Goal: Task Accomplishment & Management: Manage account settings

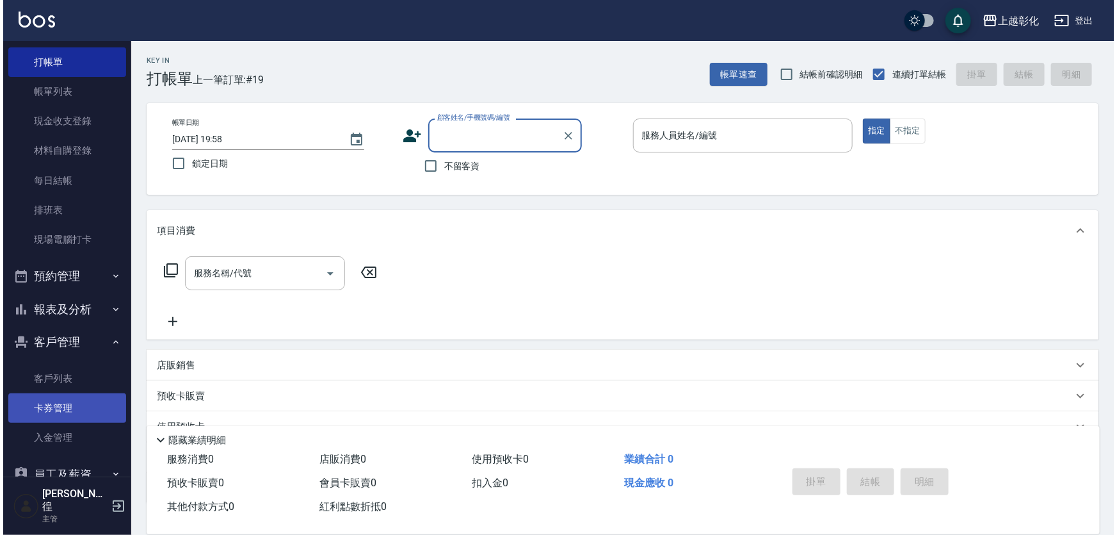
scroll to position [58, 0]
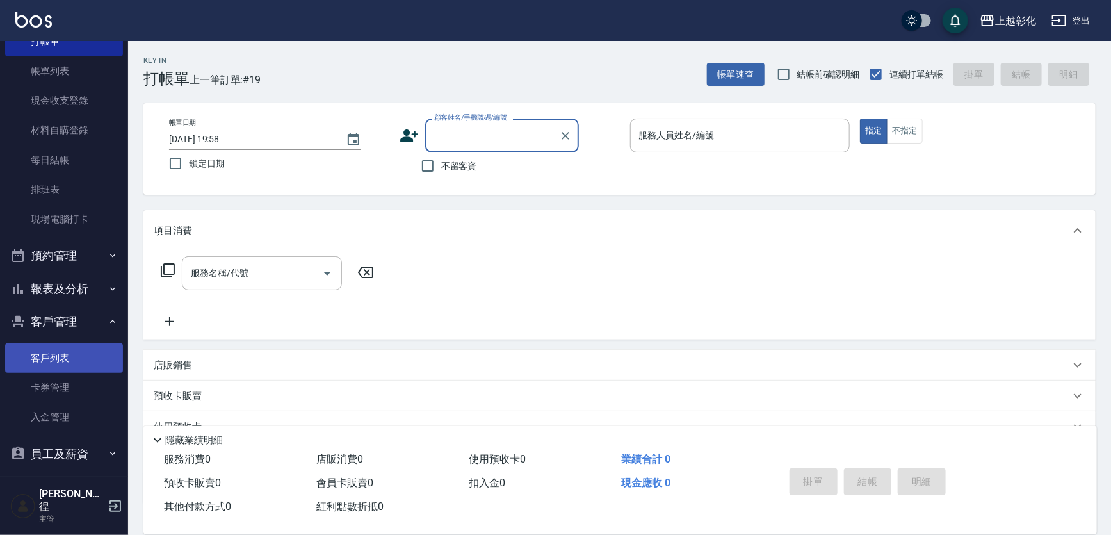
click at [53, 343] on link "客戶列表" at bounding box center [64, 357] width 118 height 29
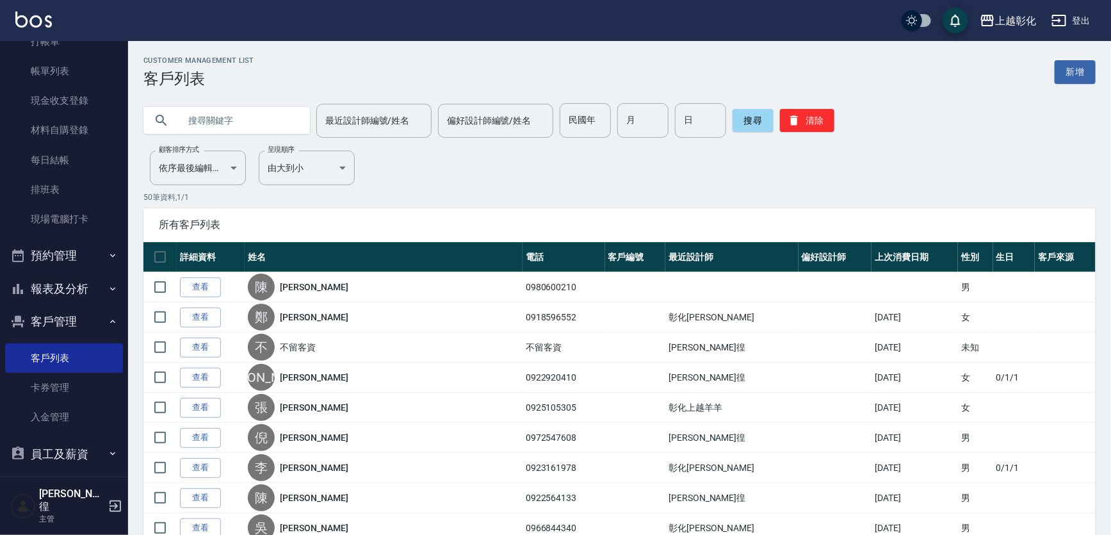
click at [261, 122] on input "text" at bounding box center [239, 120] width 120 height 35
type input "097345260"
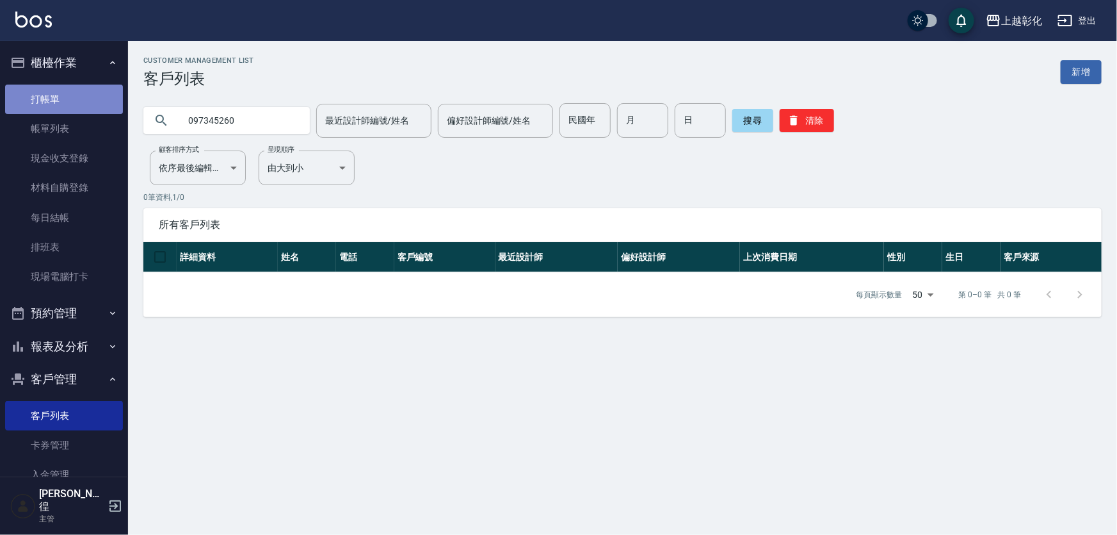
click at [63, 100] on link "打帳單" at bounding box center [64, 99] width 118 height 29
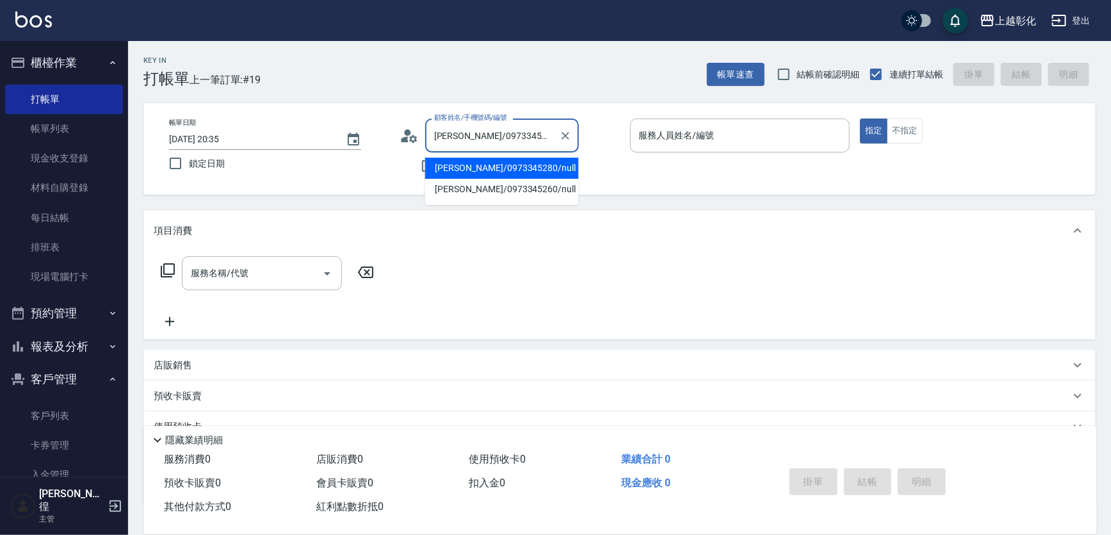
click at [485, 134] on input "周孟毅/0973345280/null" at bounding box center [492, 135] width 123 height 22
type input "周念佑/0973345260/null"
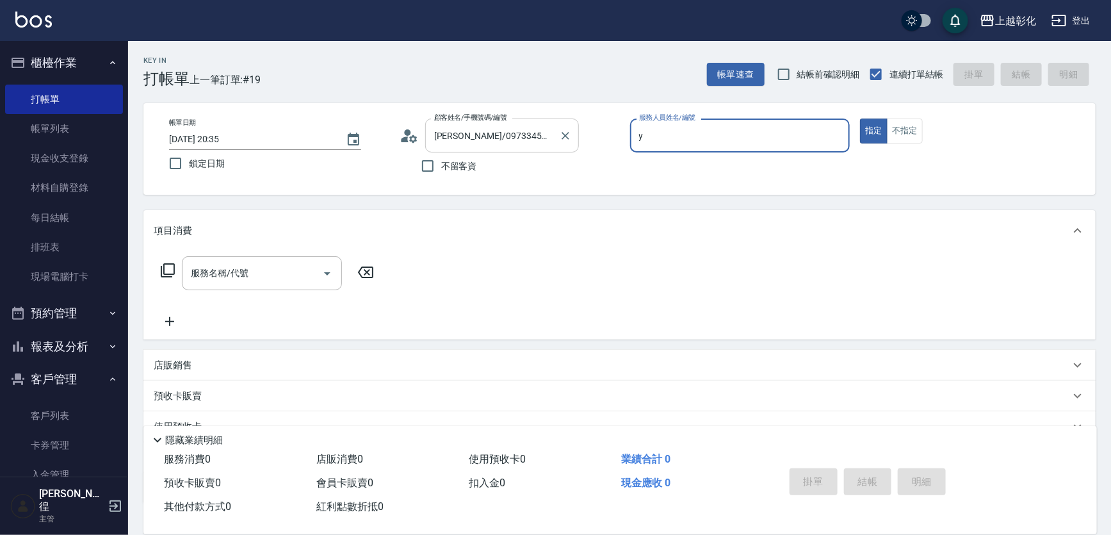
type input "YURI-Y"
type button "true"
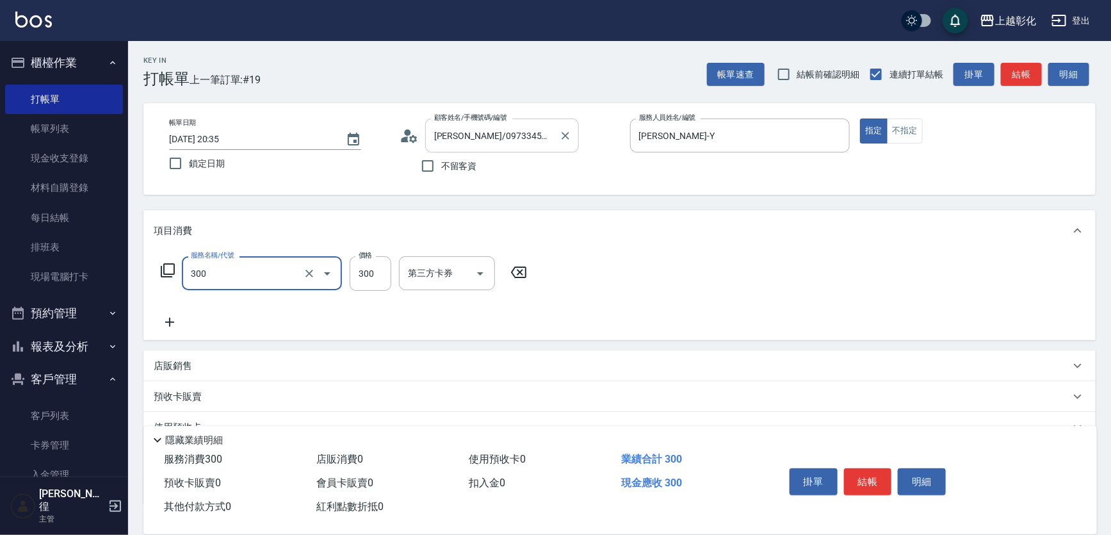
type input "A級剪髮(300)"
type input "250"
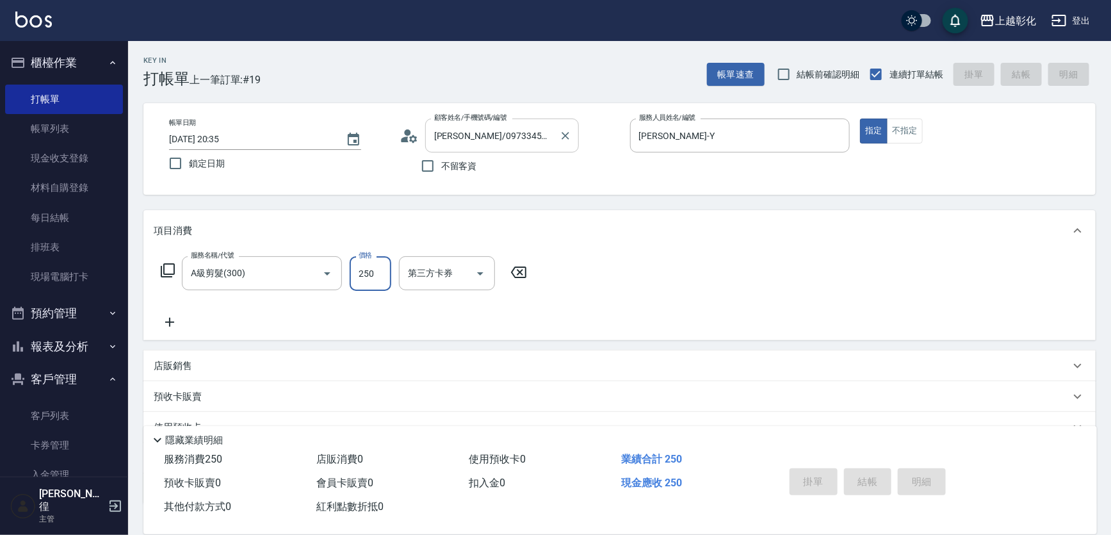
type input "2025/09/21 20:36"
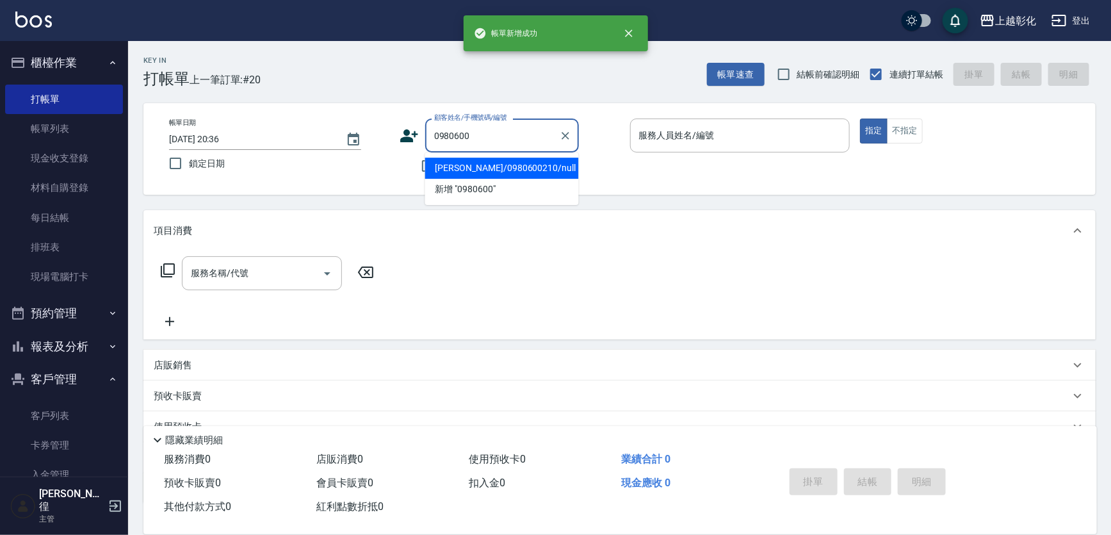
type input "陳詠捷/0980600210/null"
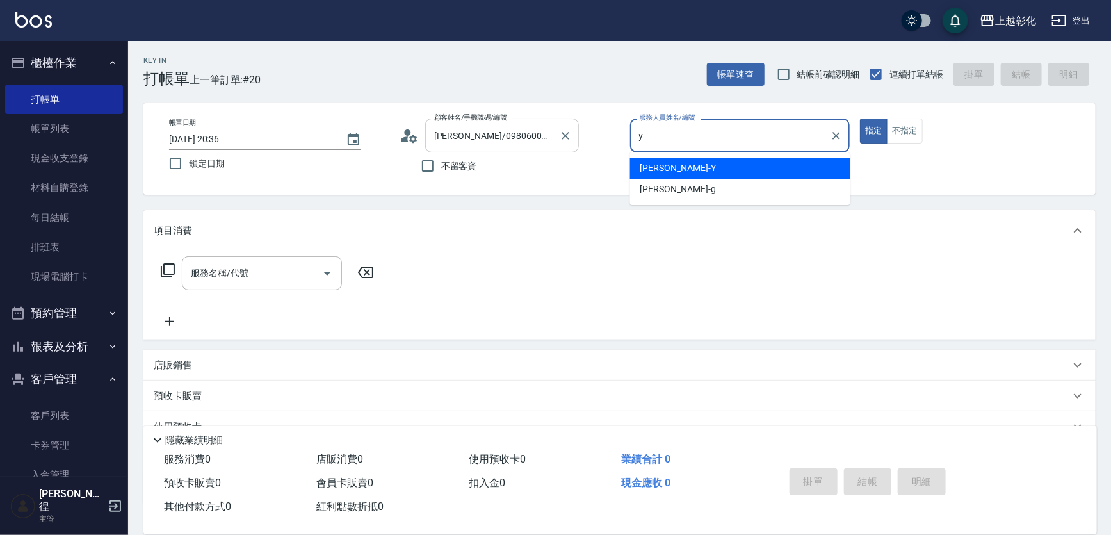
type input "YURI-Y"
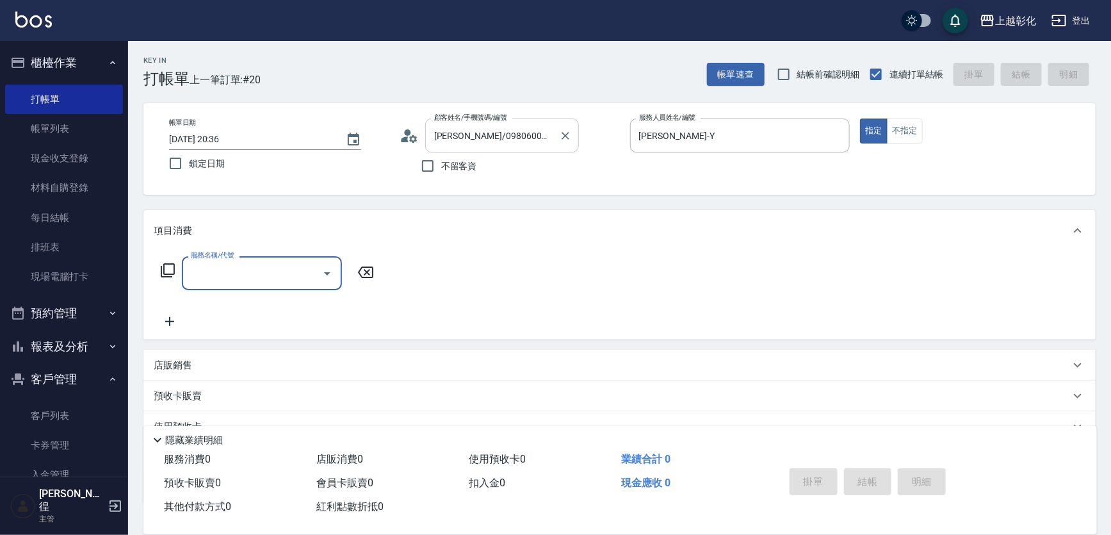
type input "6"
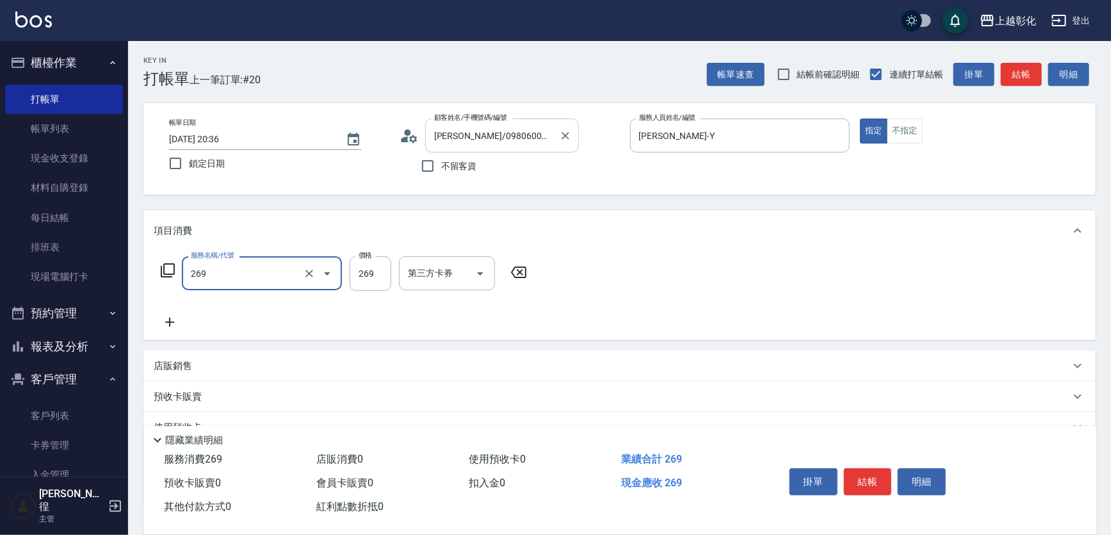
type input "一般洗剪(269)"
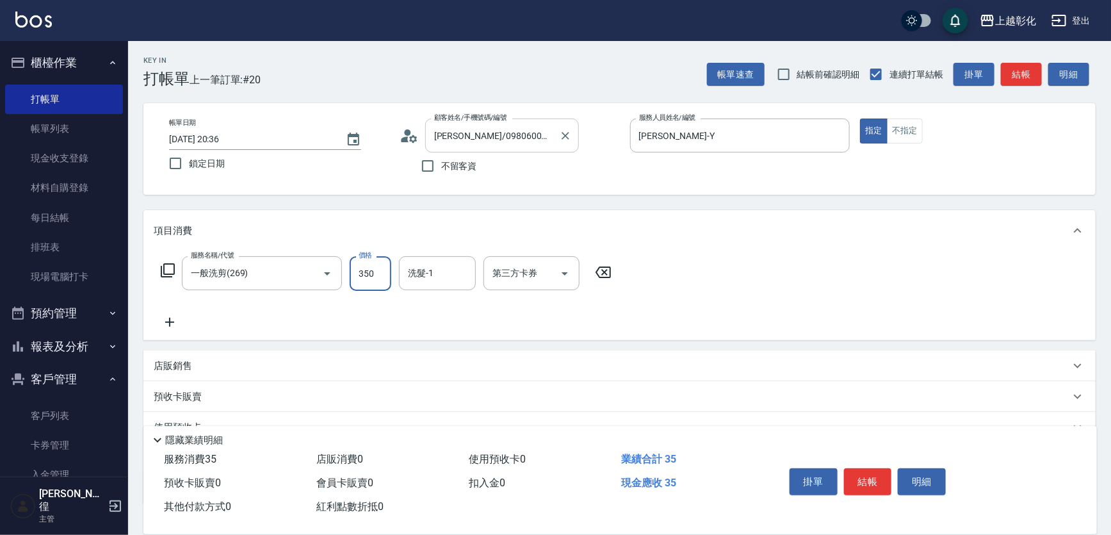
type input "350"
type input "林梓希-24"
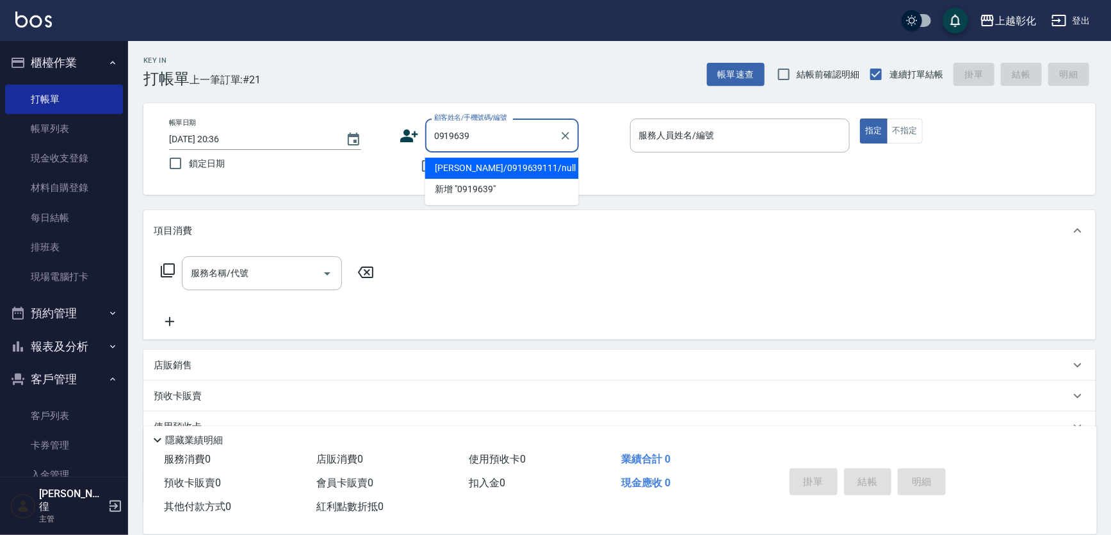
type input "蔡鈴蘭/0919639111/null"
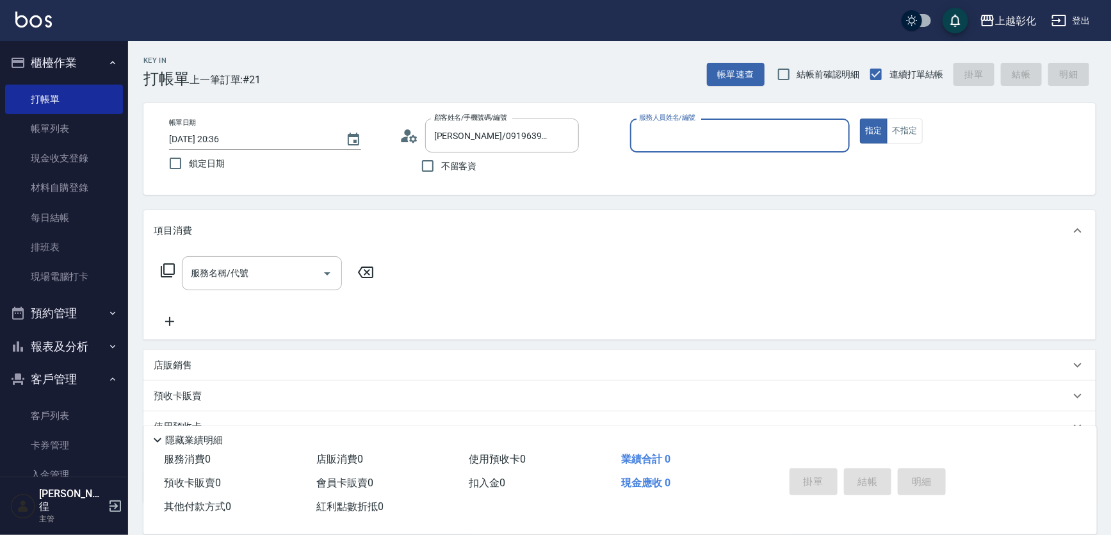
type input "r"
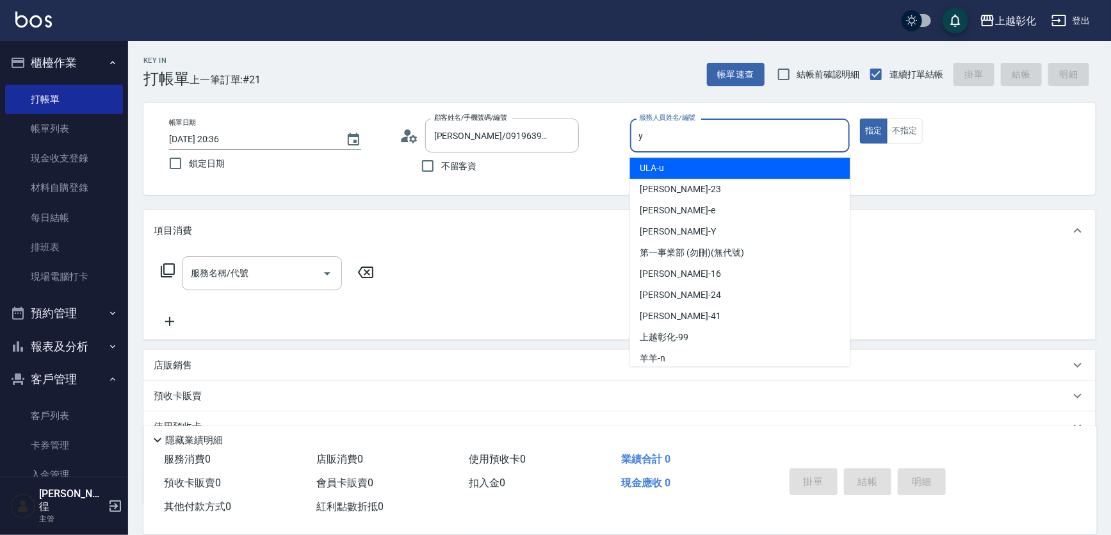
type input "YURI-Y"
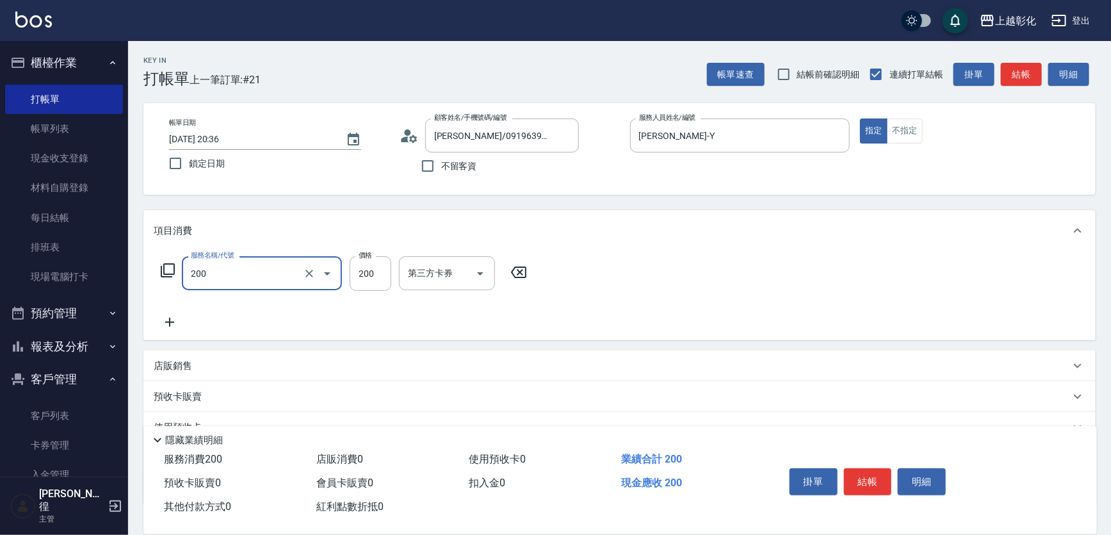
type input "New洗專案(200)"
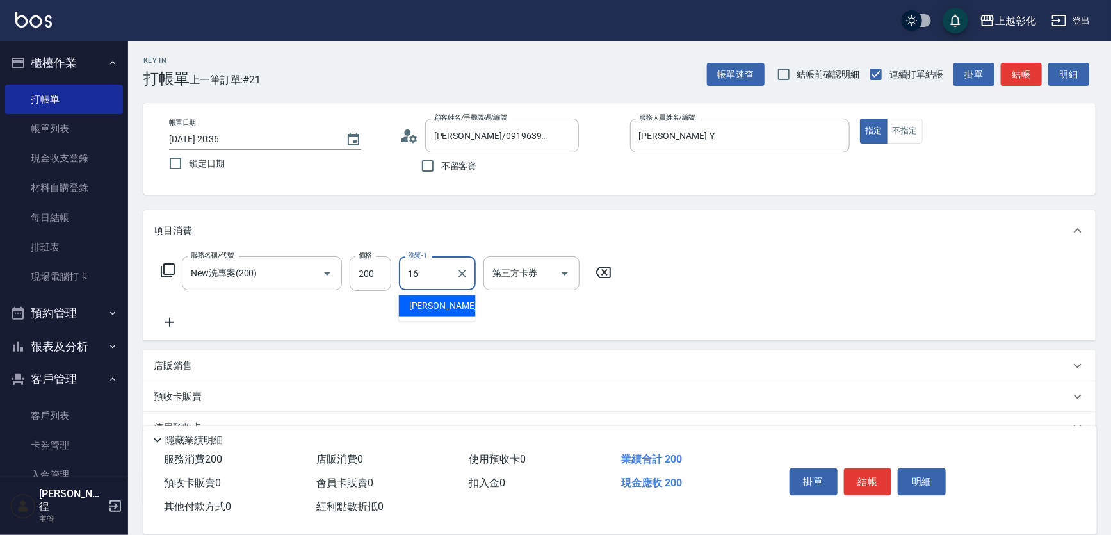
type input "[PERSON_NAME]-16"
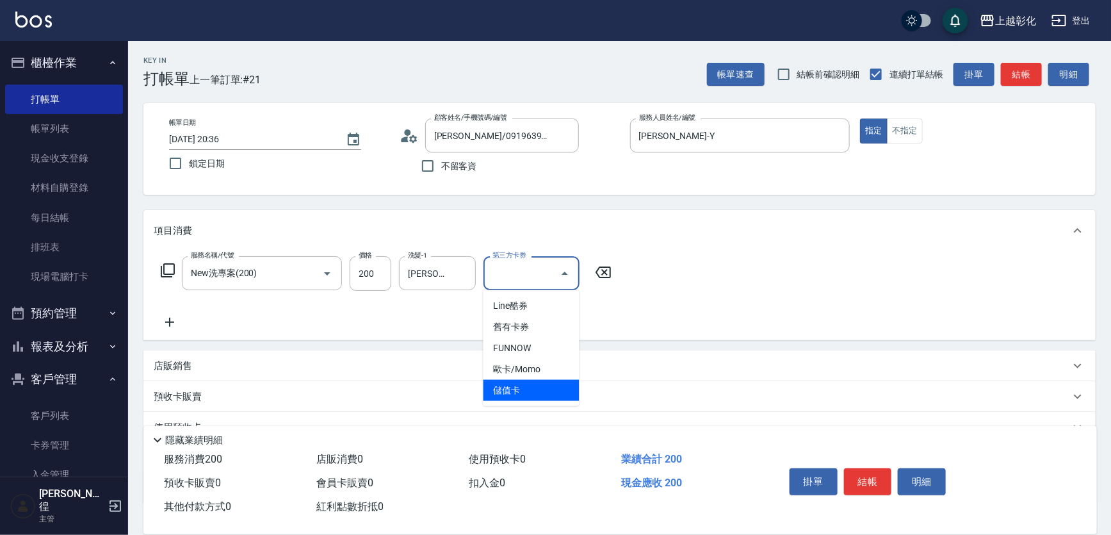
type input "儲值卡"
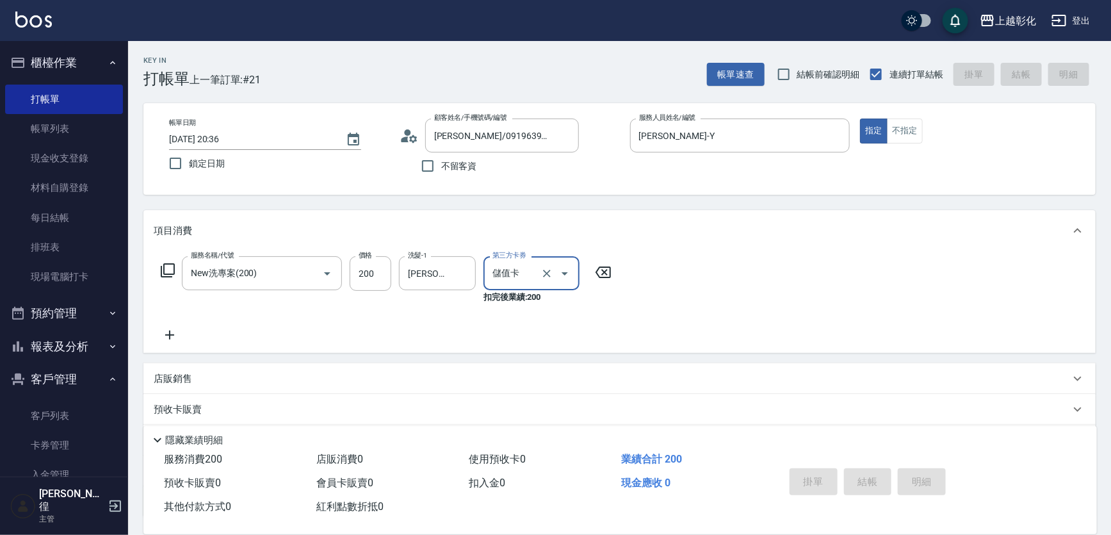
type input "2025/09/21 20:47"
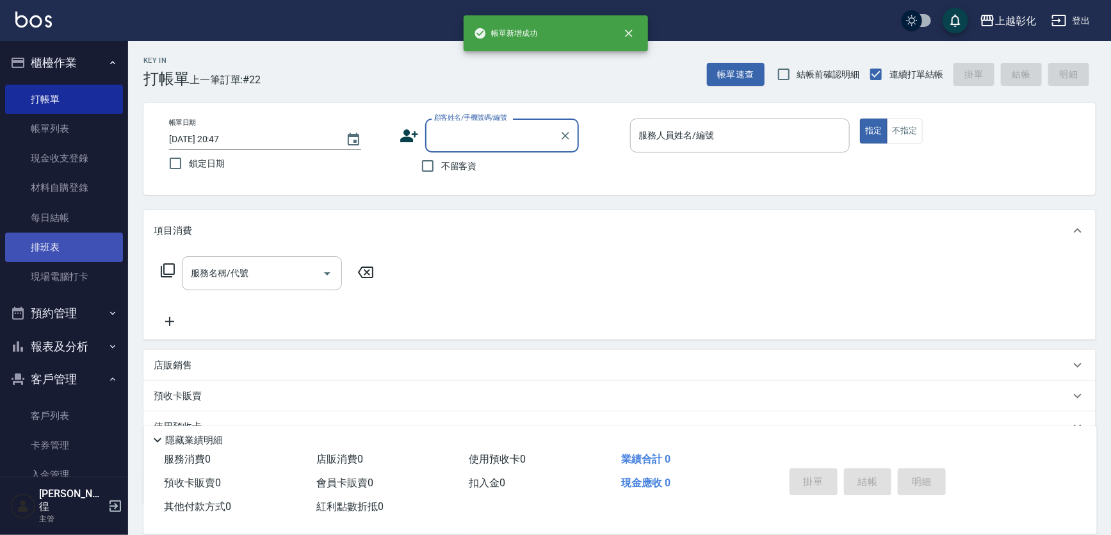
click at [90, 241] on link "排班表" at bounding box center [64, 246] width 118 height 29
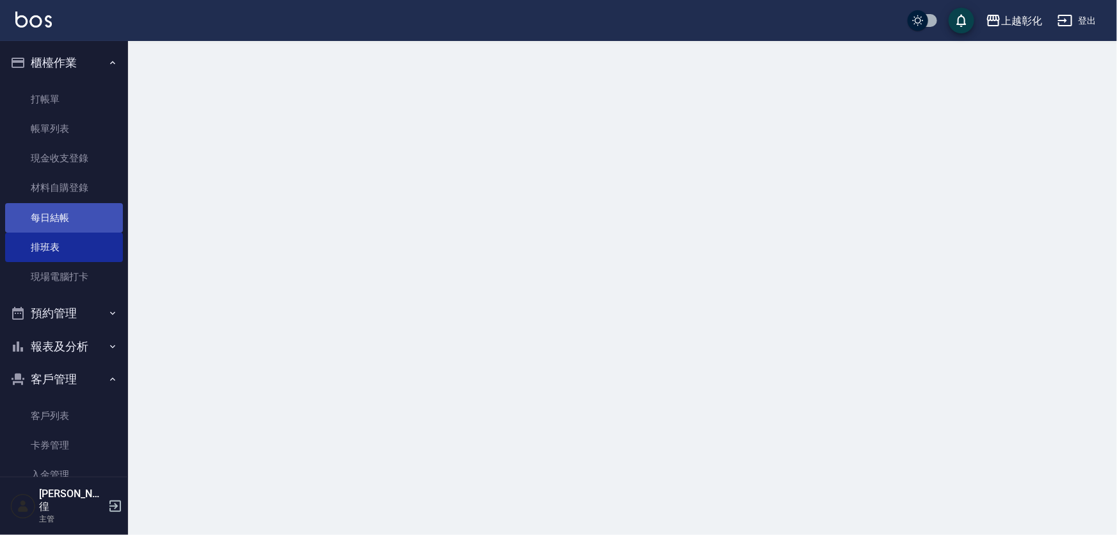
click at [87, 223] on link "每日結帳" at bounding box center [64, 217] width 118 height 29
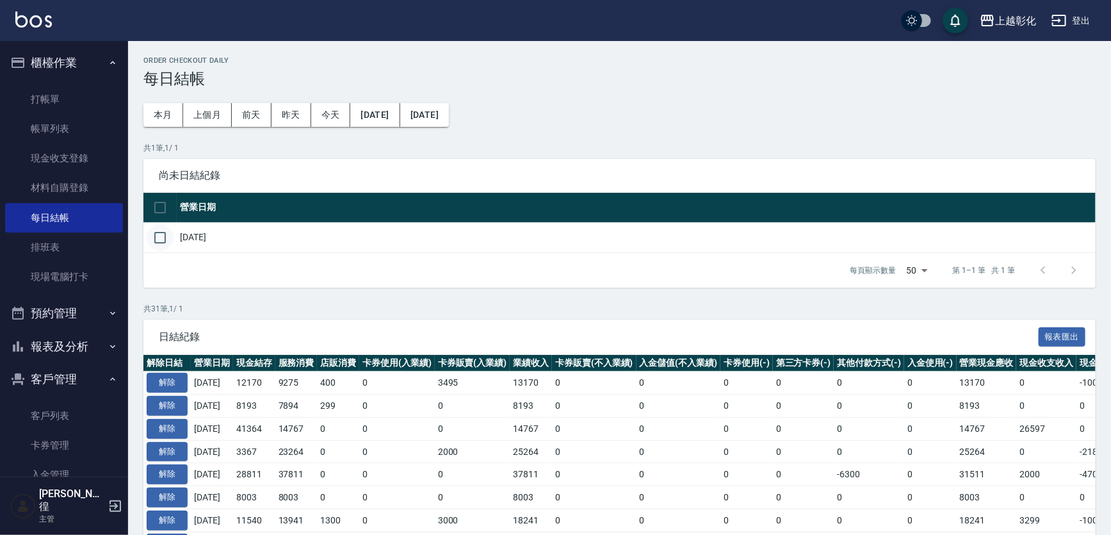
click at [167, 239] on input "checkbox" at bounding box center [160, 237] width 27 height 27
checkbox input "true"
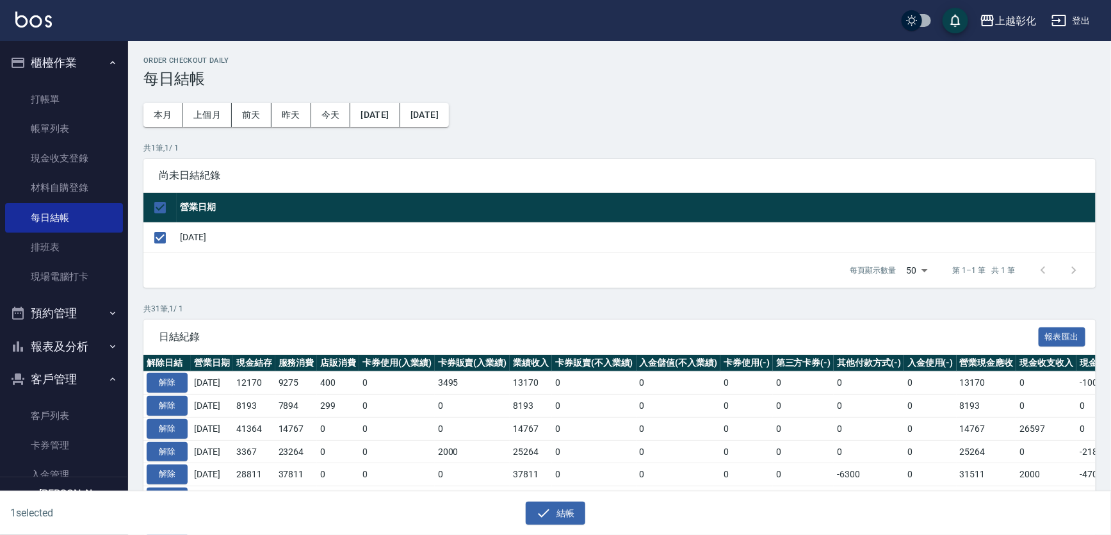
click at [556, 514] on button "結帳" at bounding box center [556, 513] width 60 height 24
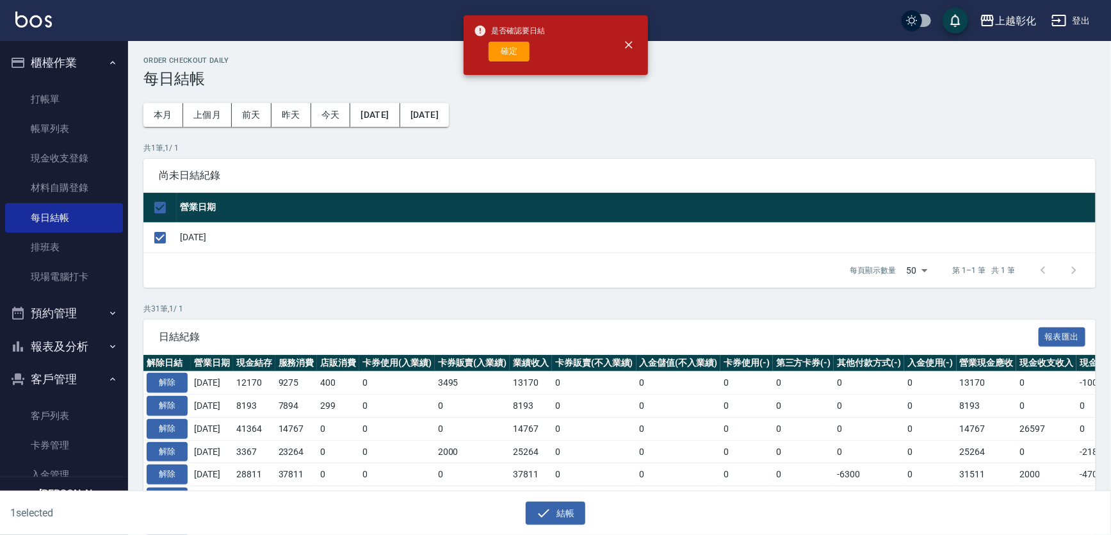
click at [503, 40] on div "是否確認要日結 確定" at bounding box center [510, 45] width 72 height 52
click at [503, 50] on button "確定" at bounding box center [509, 52] width 41 height 20
checkbox input "false"
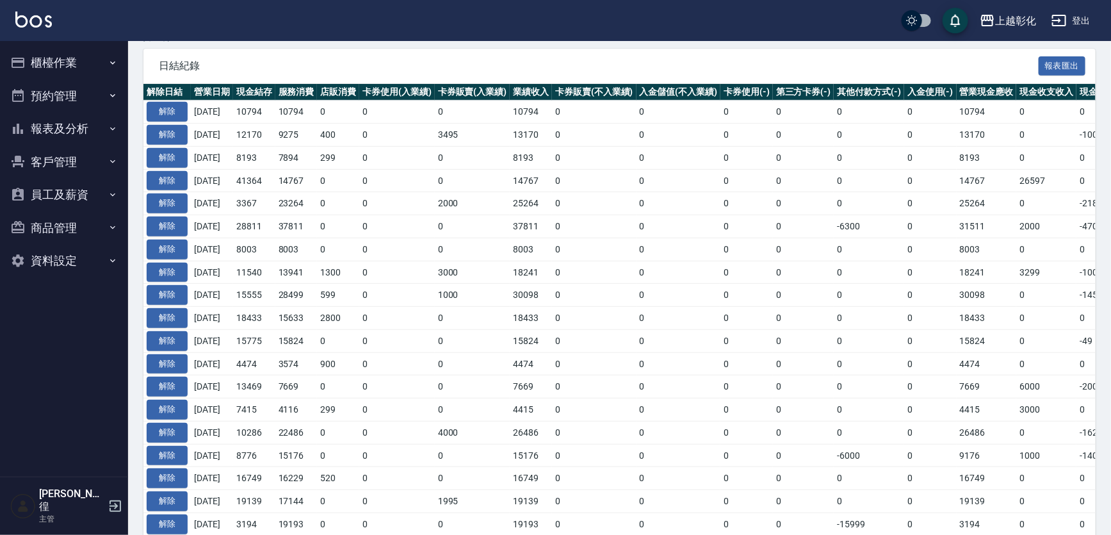
scroll to position [118, 0]
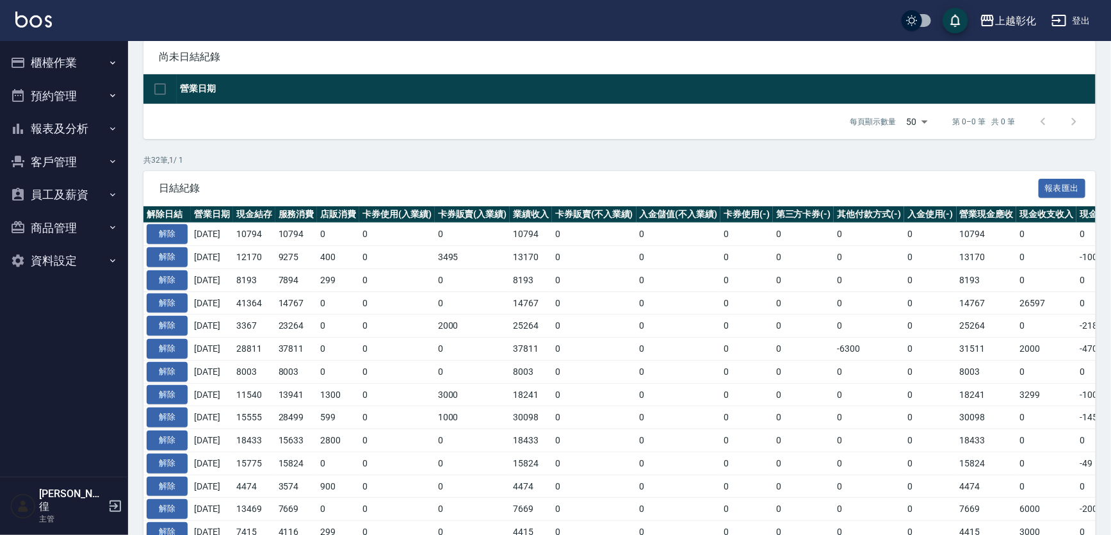
click at [56, 84] on button "預約管理" at bounding box center [64, 95] width 118 height 33
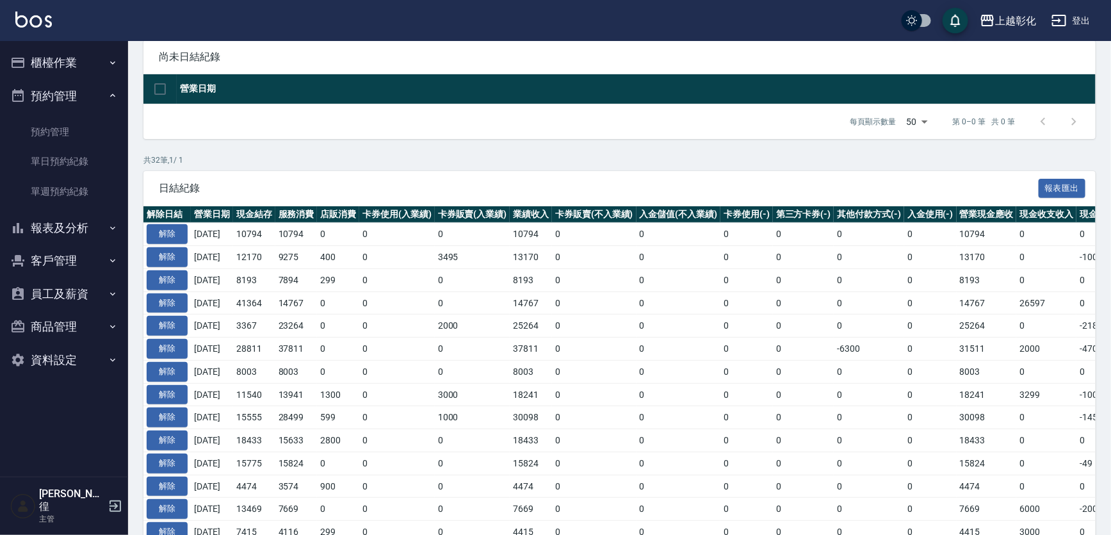
click at [99, 63] on button "櫃檯作業" at bounding box center [64, 62] width 118 height 33
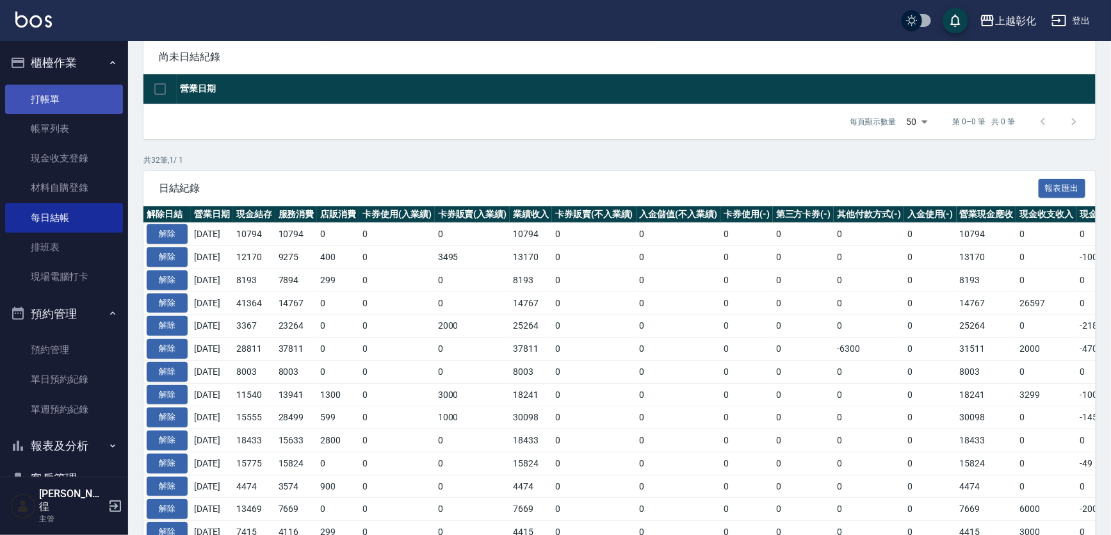
click at [86, 101] on link "打帳單" at bounding box center [64, 99] width 118 height 29
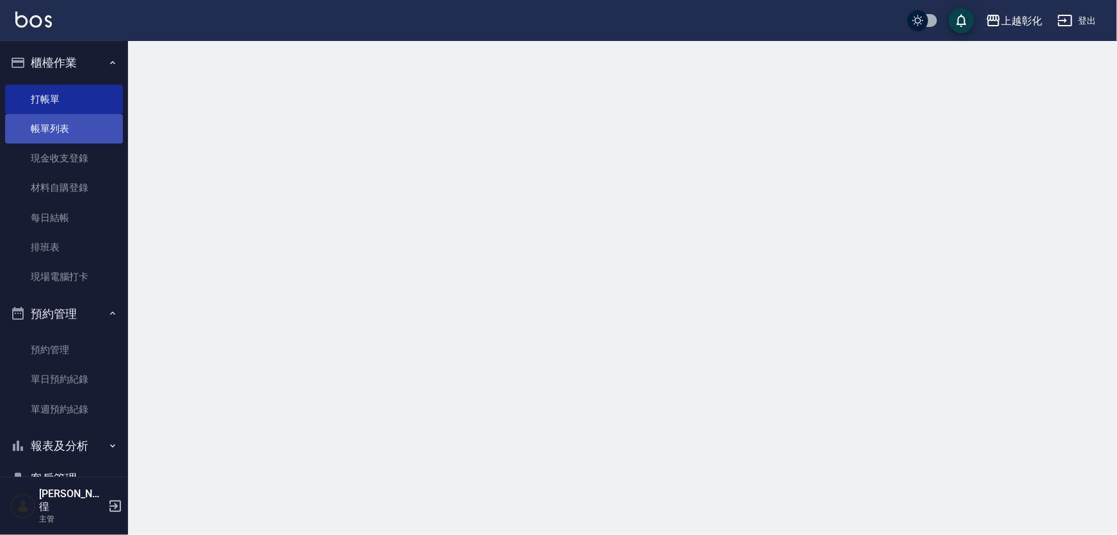
click at [85, 124] on link "帳單列表" at bounding box center [64, 128] width 118 height 29
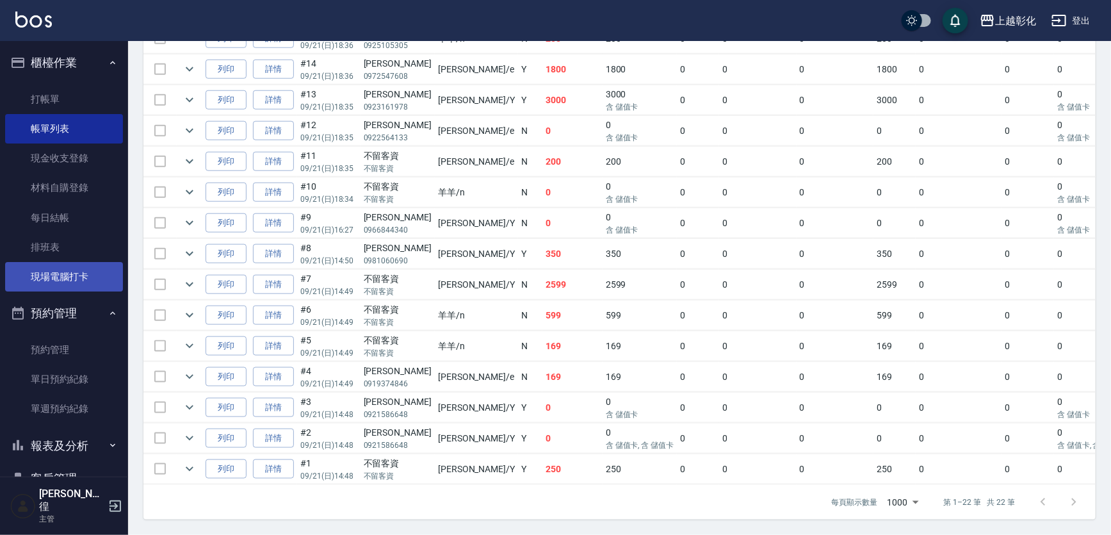
scroll to position [120, 0]
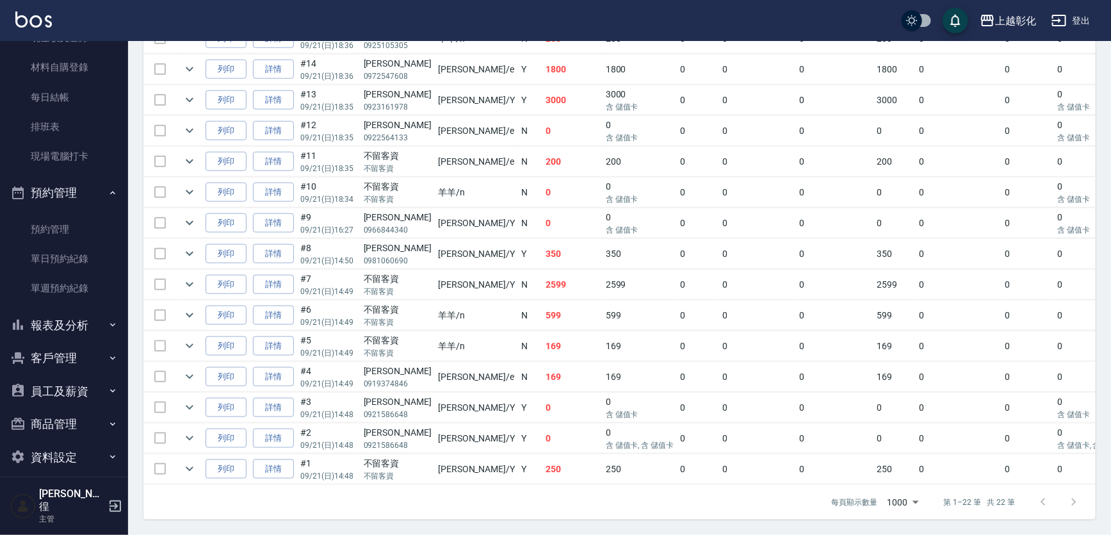
click at [89, 350] on button "客戶管理" at bounding box center [64, 357] width 118 height 33
click at [80, 371] on button "客戶管理" at bounding box center [64, 357] width 118 height 33
click at [81, 359] on button "客戶管理" at bounding box center [64, 357] width 118 height 33
click at [76, 387] on link "客戶列表" at bounding box center [64, 394] width 118 height 29
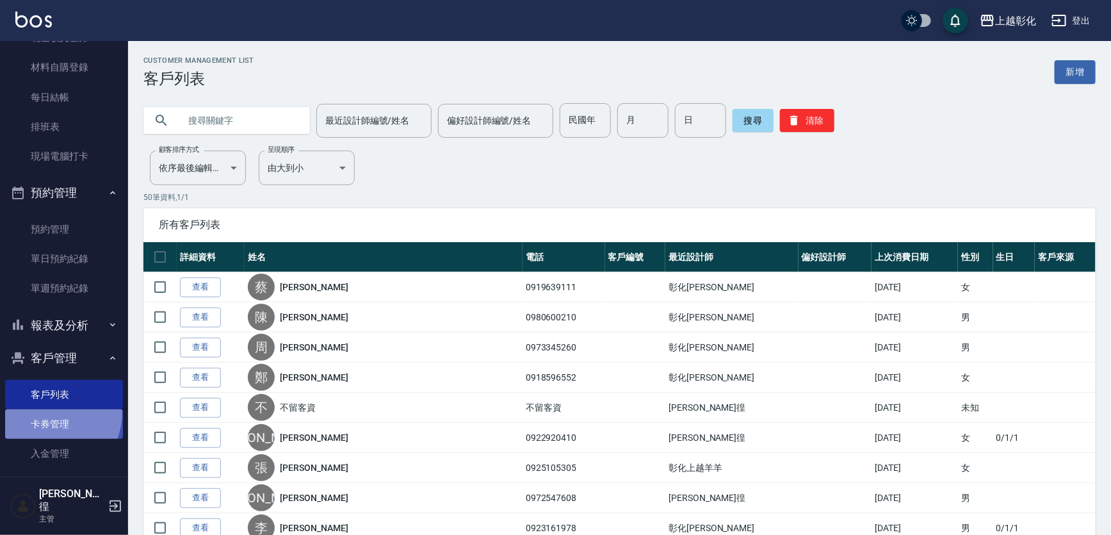
click at [42, 412] on link "卡券管理" at bounding box center [64, 423] width 118 height 29
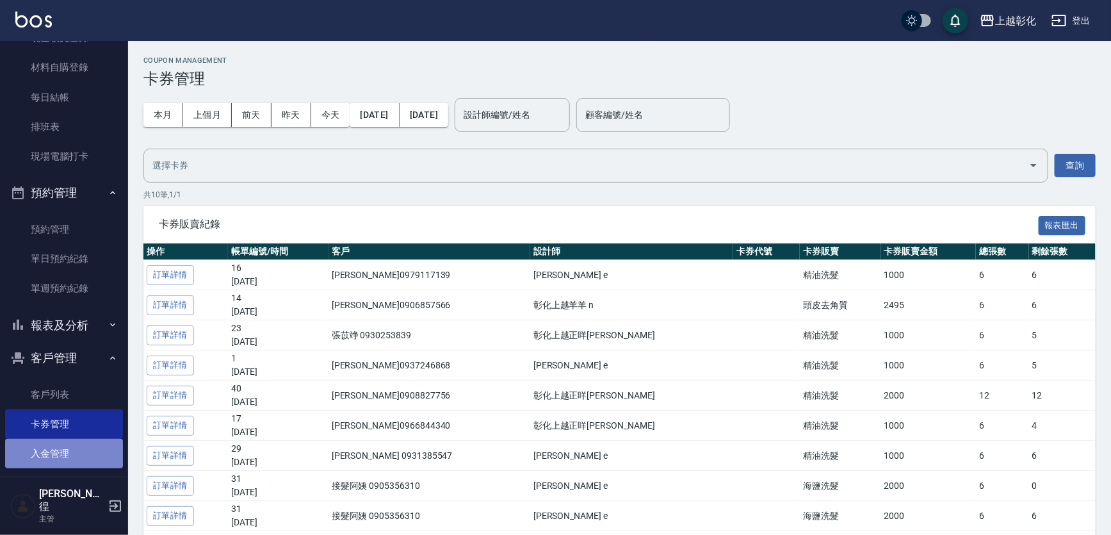
click at [76, 448] on link "入金管理" at bounding box center [64, 453] width 118 height 29
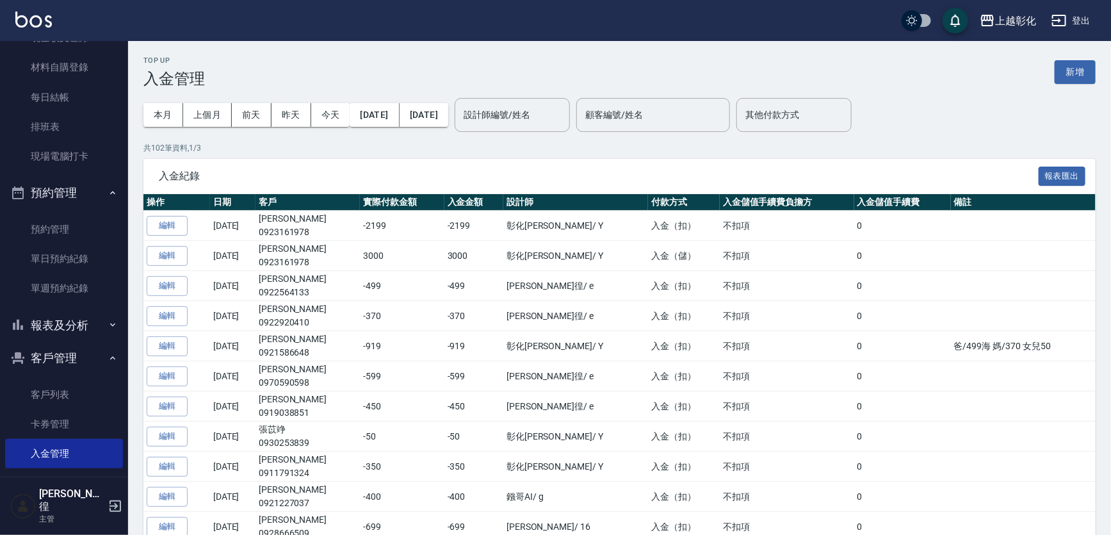
click at [99, 378] on ul "客戶列表 卡券管理 入金管理" at bounding box center [64, 424] width 118 height 99
click at [90, 366] on button "客戶管理" at bounding box center [64, 357] width 118 height 33
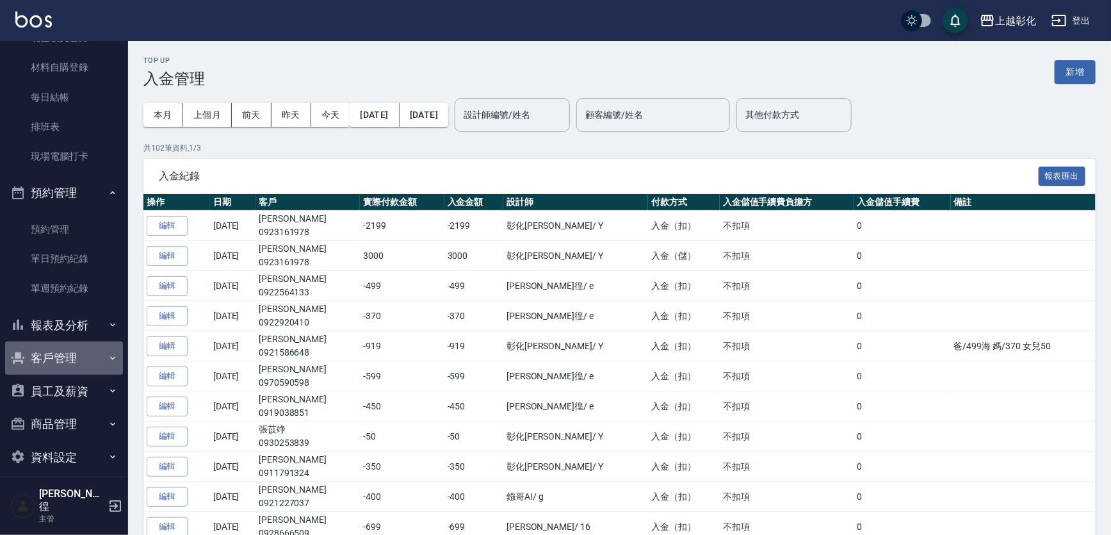
click at [93, 353] on button "客戶管理" at bounding box center [64, 357] width 118 height 33
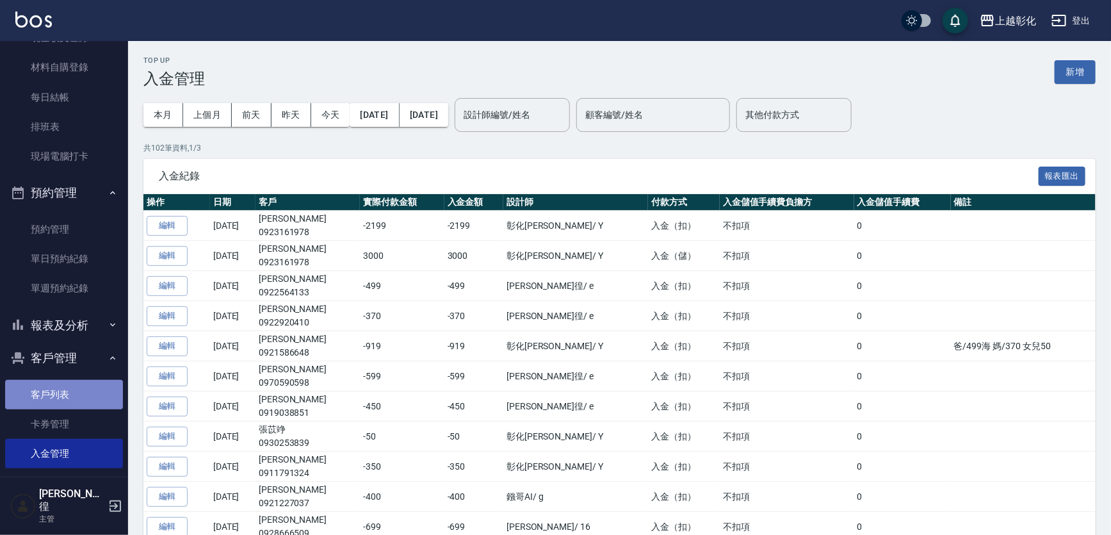
click at [70, 405] on link "客戶列表" at bounding box center [64, 394] width 118 height 29
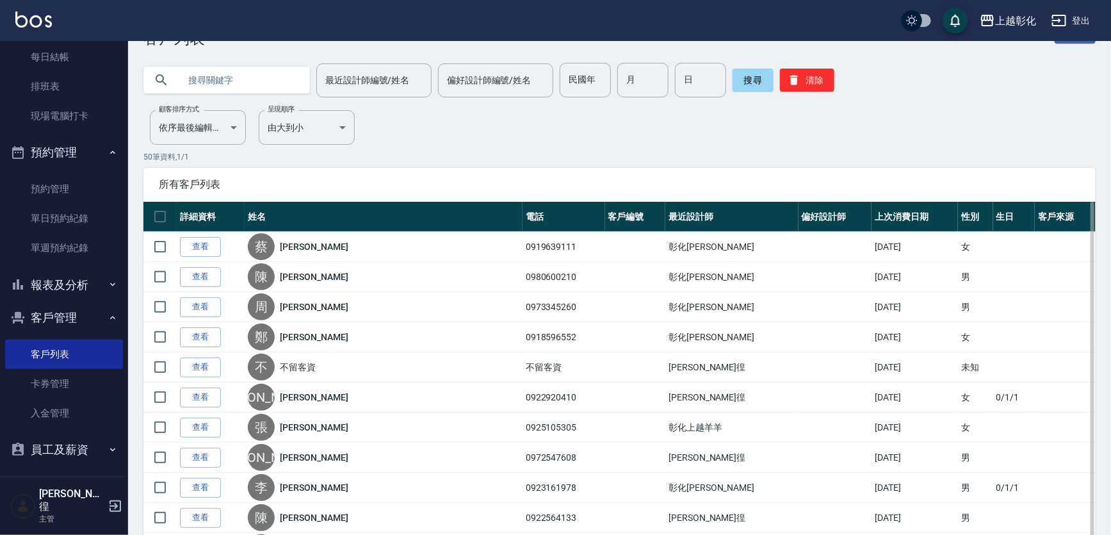
scroll to position [58, 0]
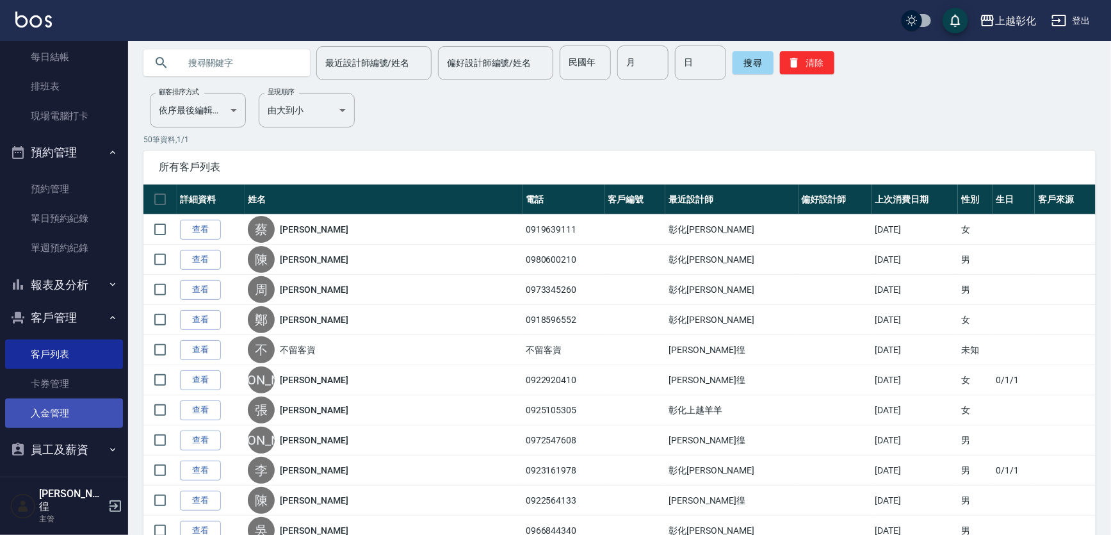
click at [85, 403] on link "入金管理" at bounding box center [64, 412] width 118 height 29
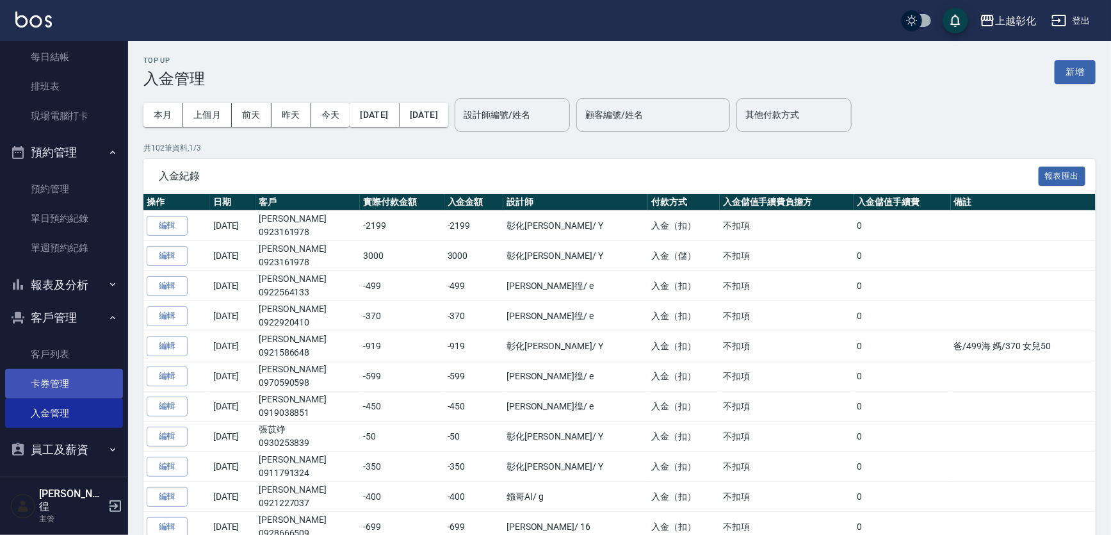
click at [88, 383] on link "卡券管理" at bounding box center [64, 383] width 118 height 29
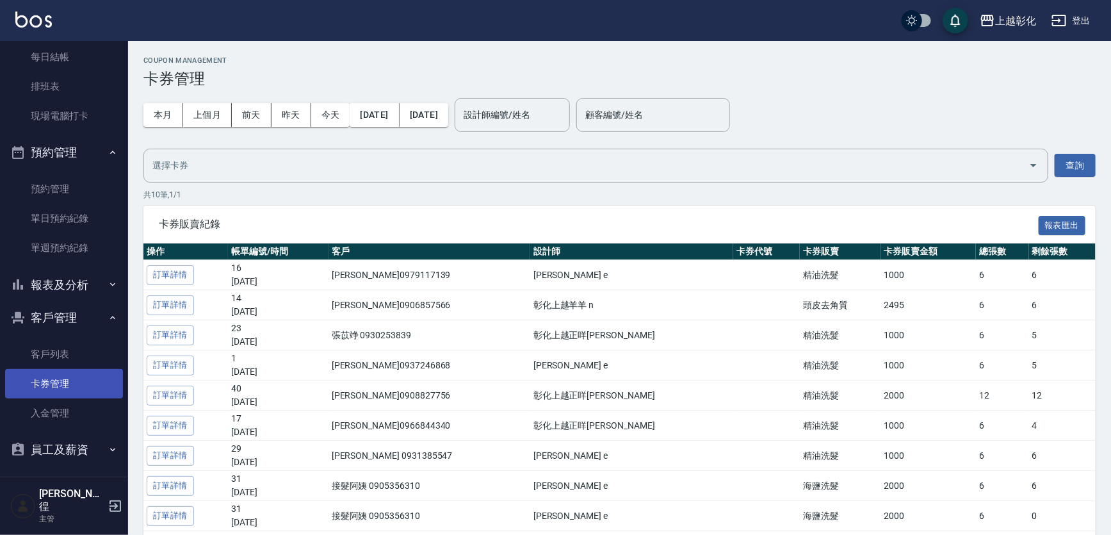
scroll to position [219, 0]
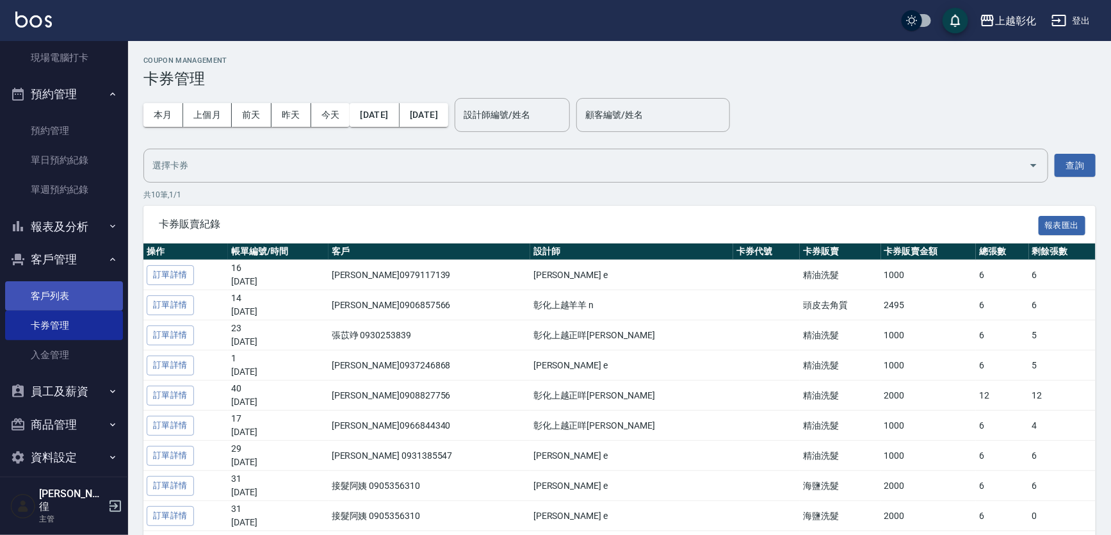
click at [79, 285] on link "客戶列表" at bounding box center [64, 295] width 118 height 29
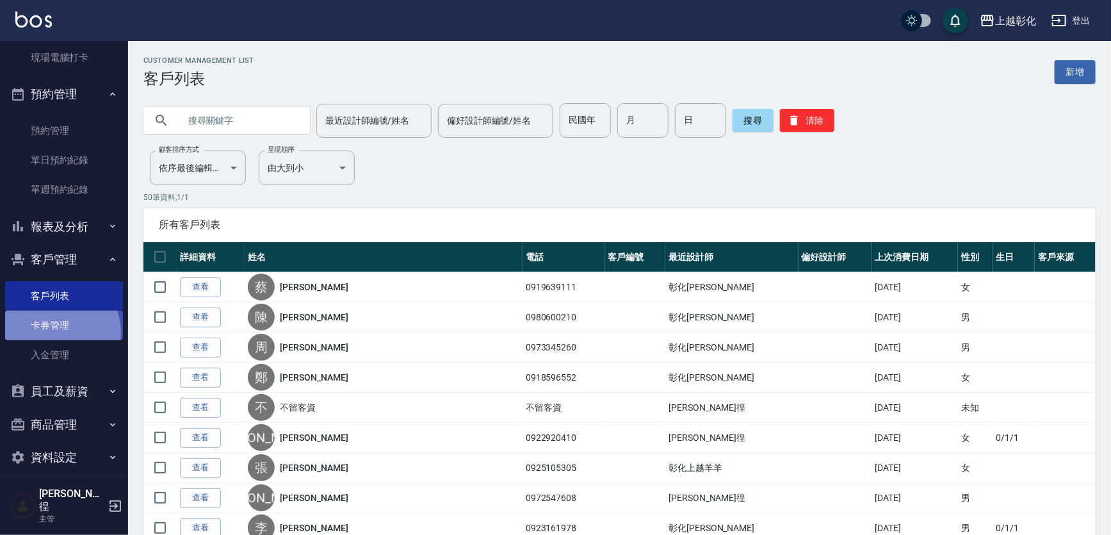
click at [56, 332] on link "卡券管理" at bounding box center [64, 325] width 118 height 29
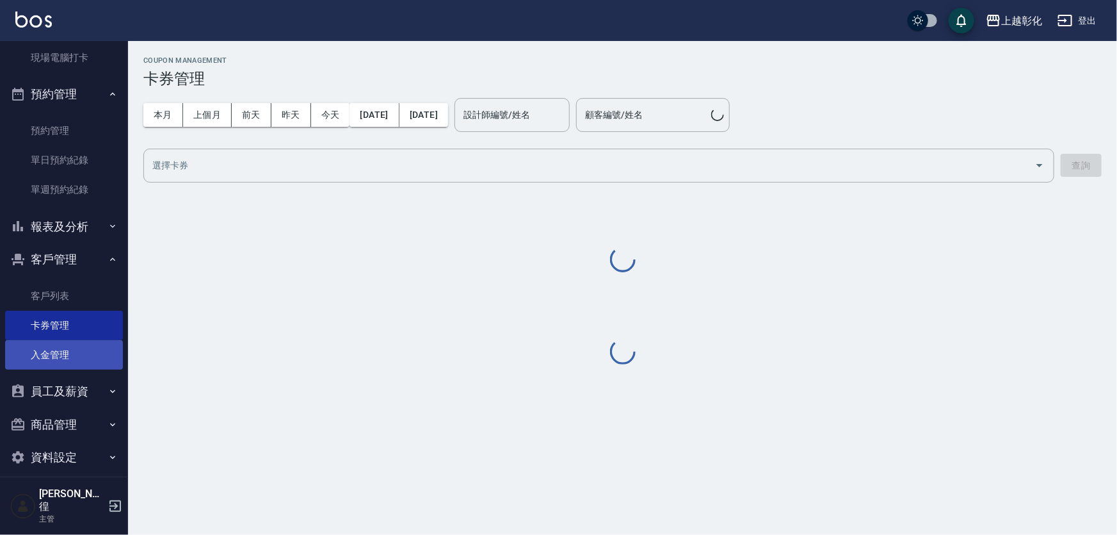
click at [55, 345] on link "入金管理" at bounding box center [64, 354] width 118 height 29
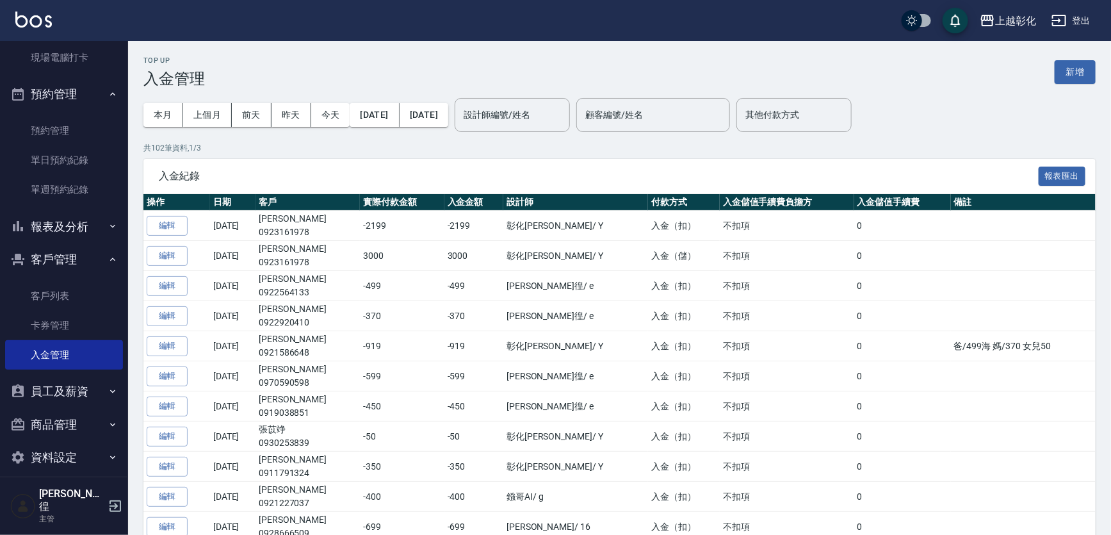
click at [170, 127] on div "本月 上個月 前天 昨天 今天 2025/09/01 2025/09/21" at bounding box center [295, 115] width 305 height 54
click at [255, 116] on button "前天" at bounding box center [252, 115] width 40 height 24
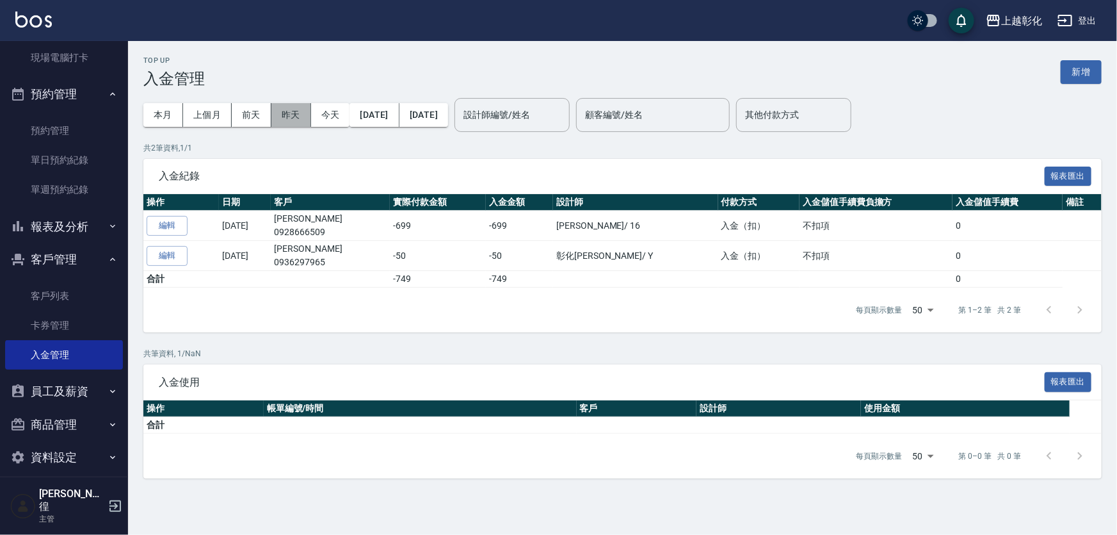
click at [287, 115] on button "昨天" at bounding box center [291, 115] width 40 height 24
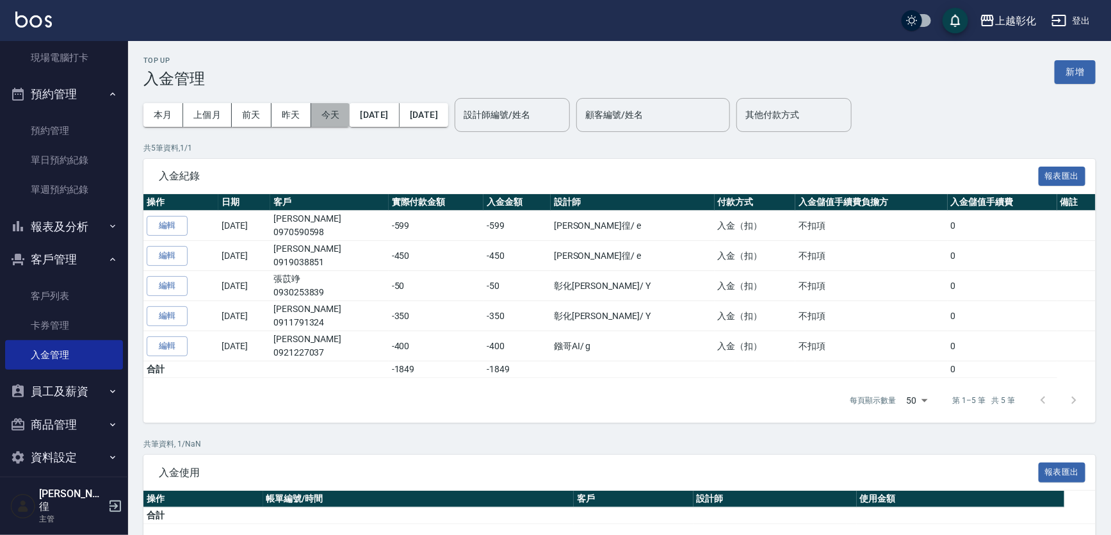
click at [313, 115] on button "今天" at bounding box center [330, 115] width 39 height 24
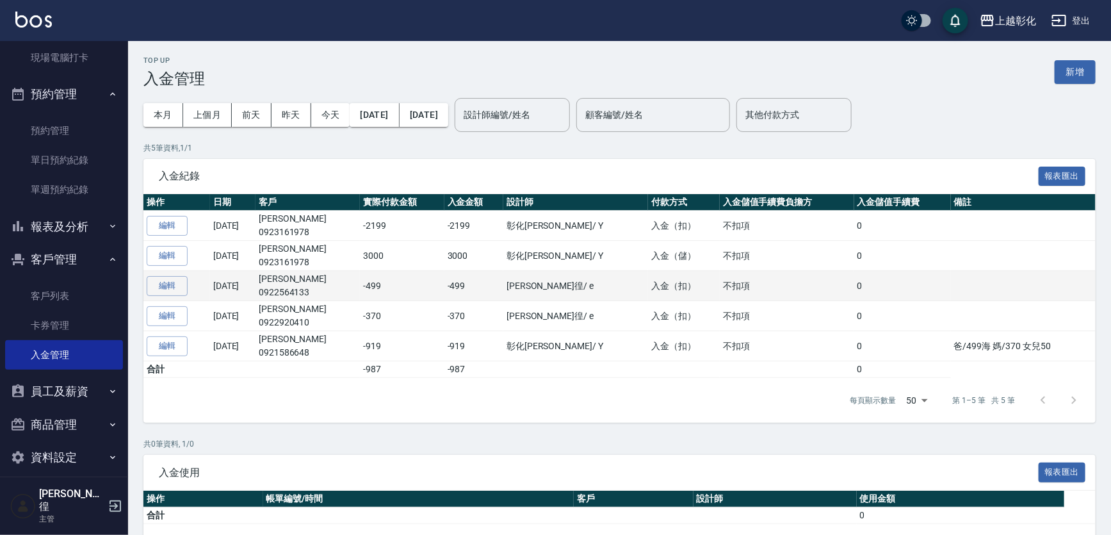
click at [307, 273] on td "陳思音 0922564133" at bounding box center [307, 286] width 104 height 30
copy td "陳思音"
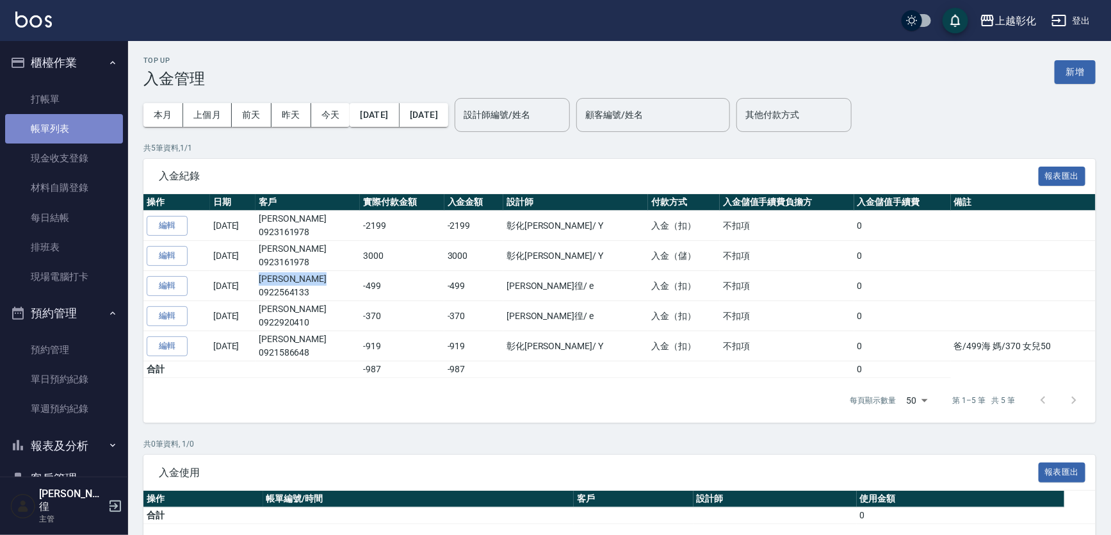
click at [79, 123] on link "帳單列表" at bounding box center [64, 128] width 118 height 29
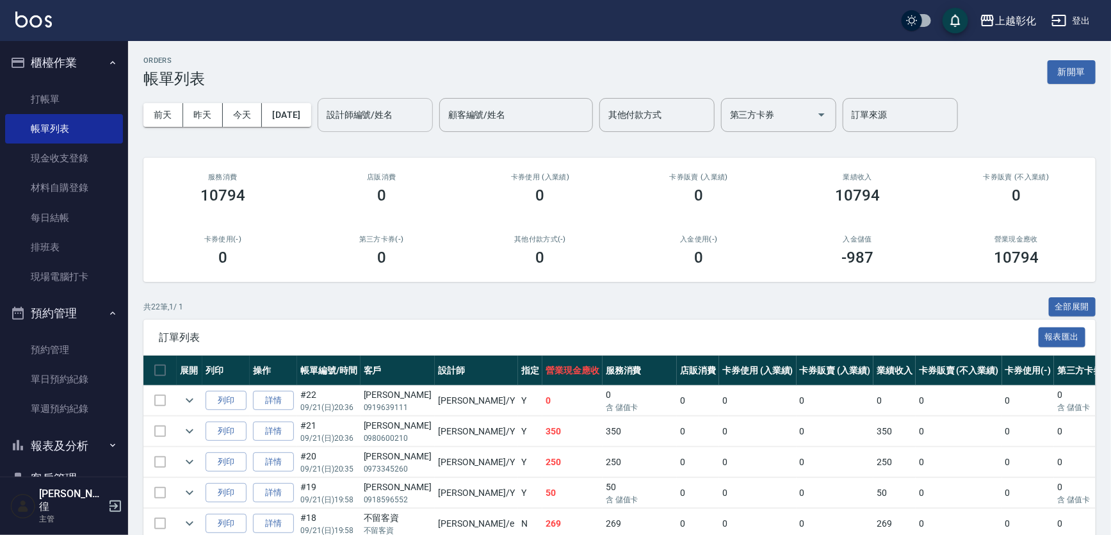
click at [397, 109] on input "設計師編號/姓名" at bounding box center [375, 115] width 104 height 22
click at [391, 145] on div "allen -e" at bounding box center [396, 146] width 115 height 21
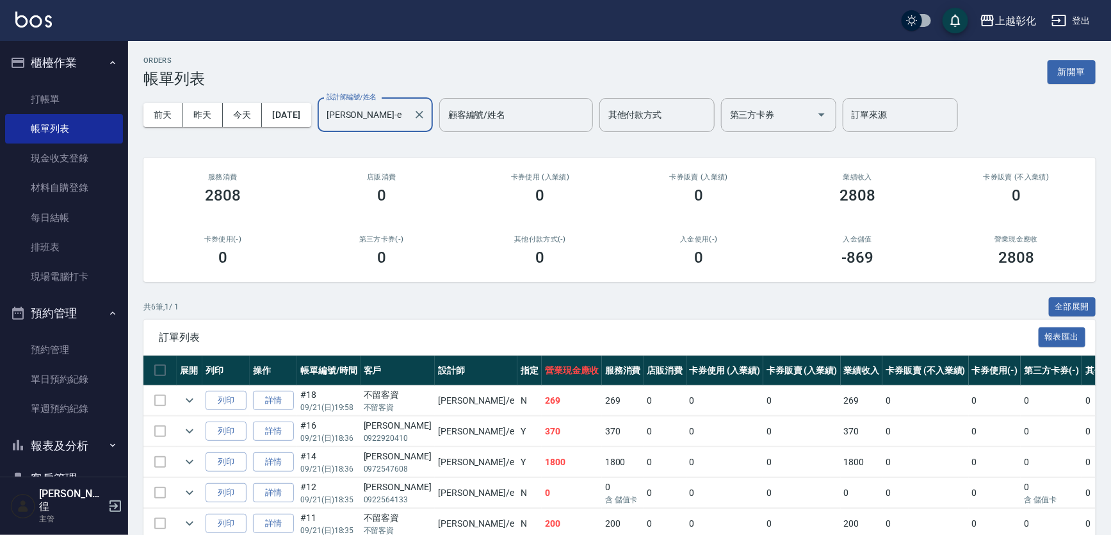
scroll to position [92, 0]
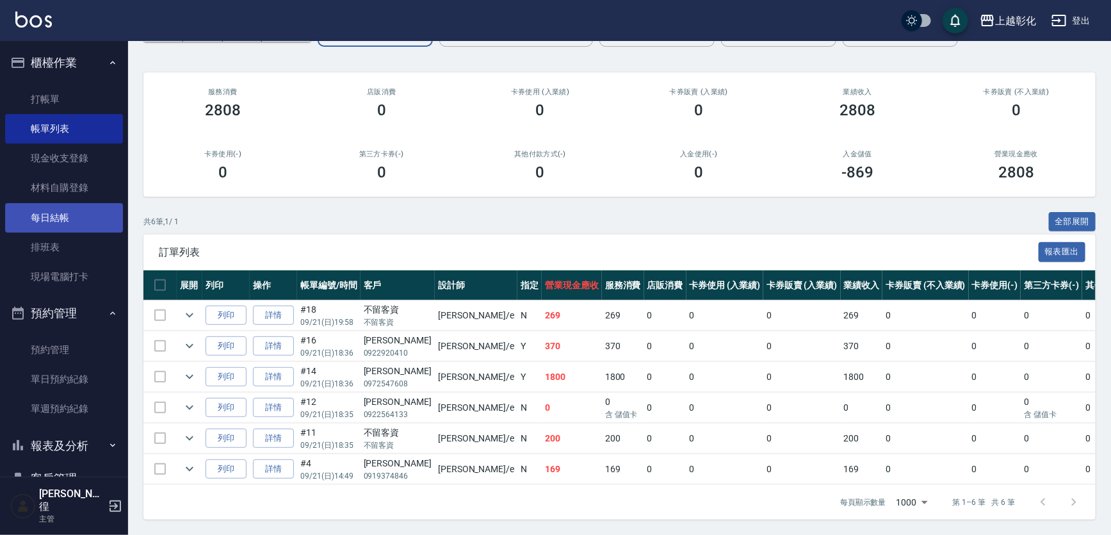
type input "[PERSON_NAME]-e"
click at [86, 216] on link "每日結帳" at bounding box center [64, 217] width 118 height 29
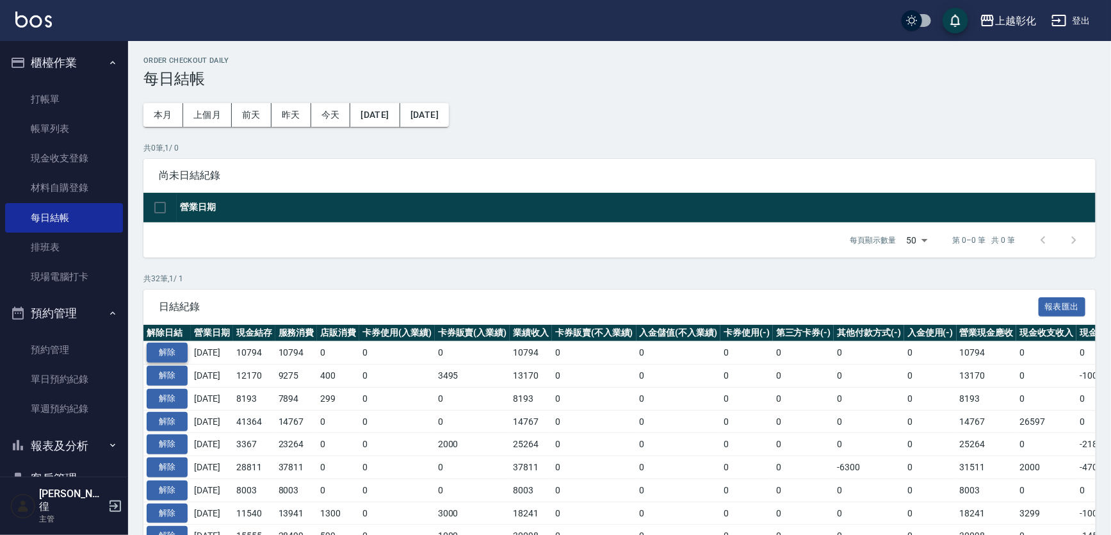
click at [158, 348] on button "解除" at bounding box center [167, 353] width 41 height 20
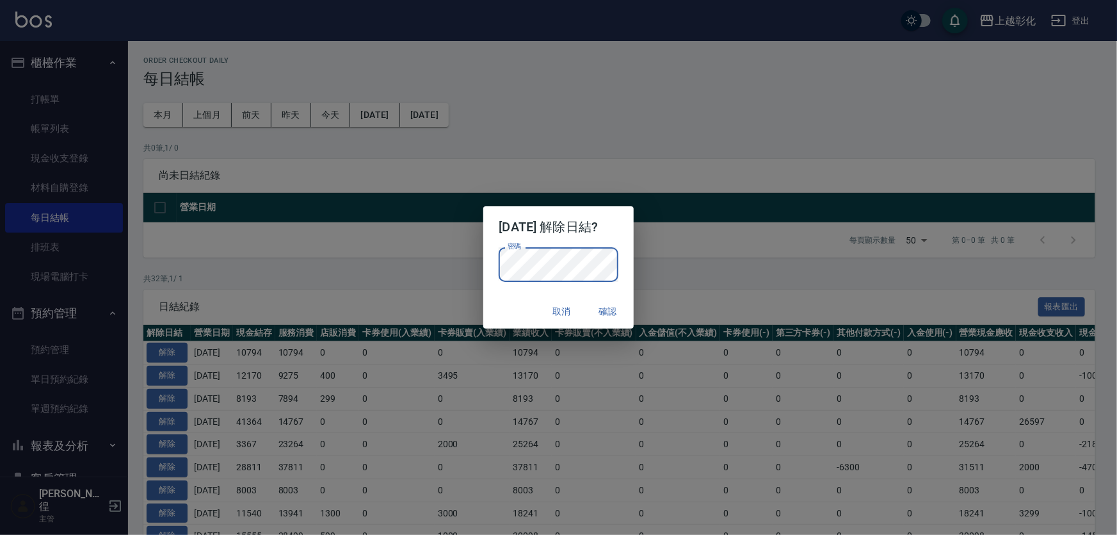
drag, startPoint x: 636, startPoint y: 272, endPoint x: 632, endPoint y: 281, distance: 9.8
click at [633, 272] on div "密碼 密碼" at bounding box center [558, 270] width 150 height 47
click at [621, 307] on button "確認" at bounding box center [608, 312] width 41 height 24
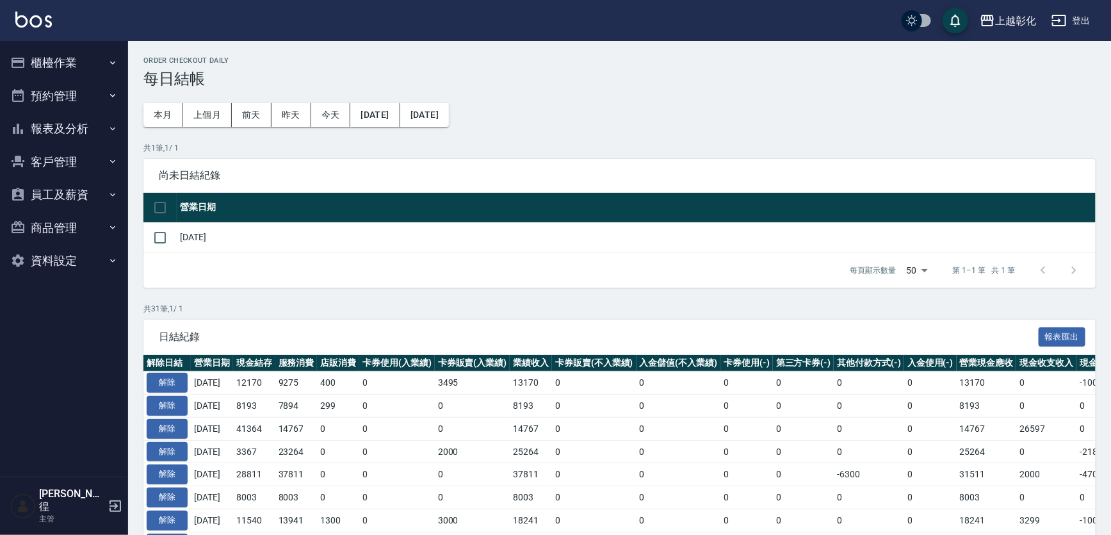
click at [67, 72] on button "櫃檯作業" at bounding box center [64, 62] width 118 height 33
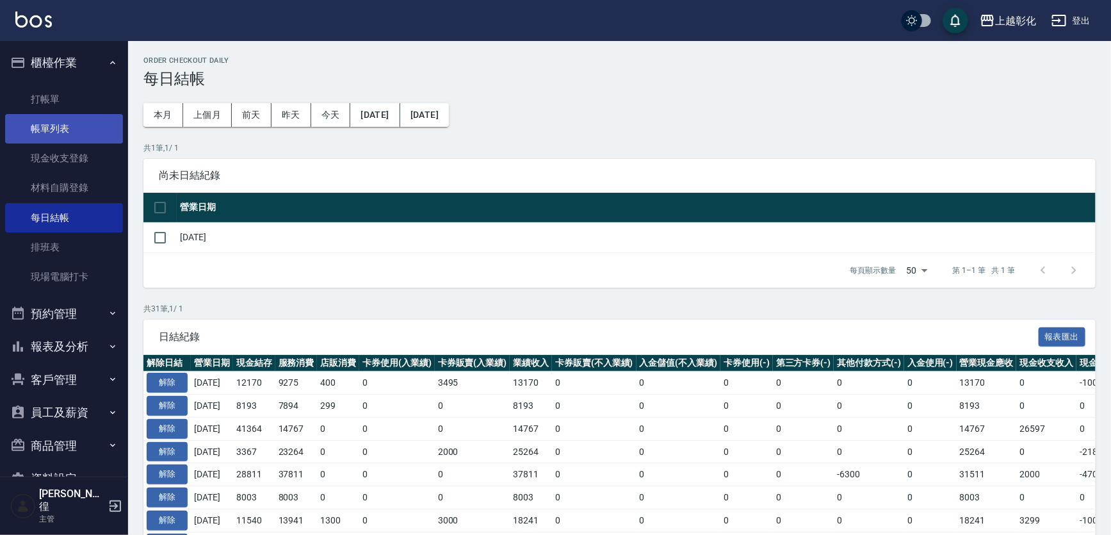
click at [79, 129] on link "帳單列表" at bounding box center [64, 128] width 118 height 29
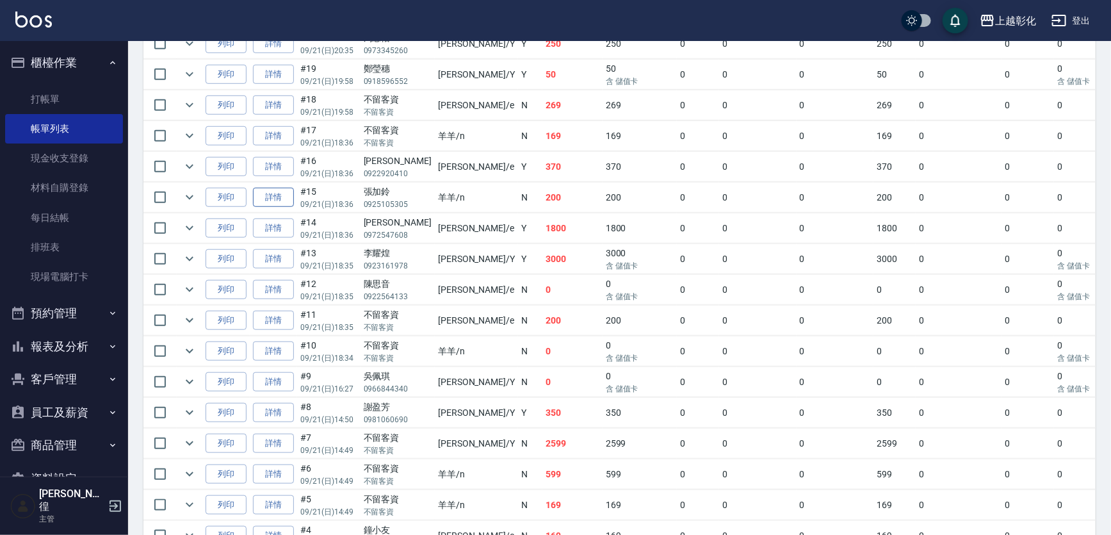
scroll to position [407, 0]
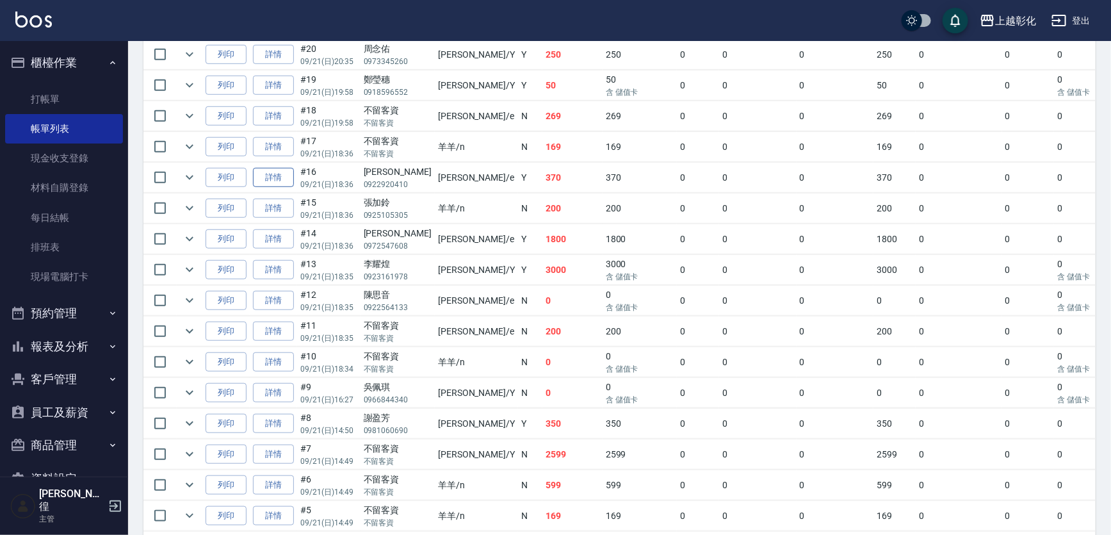
click at [278, 176] on link "詳情" at bounding box center [273, 178] width 41 height 20
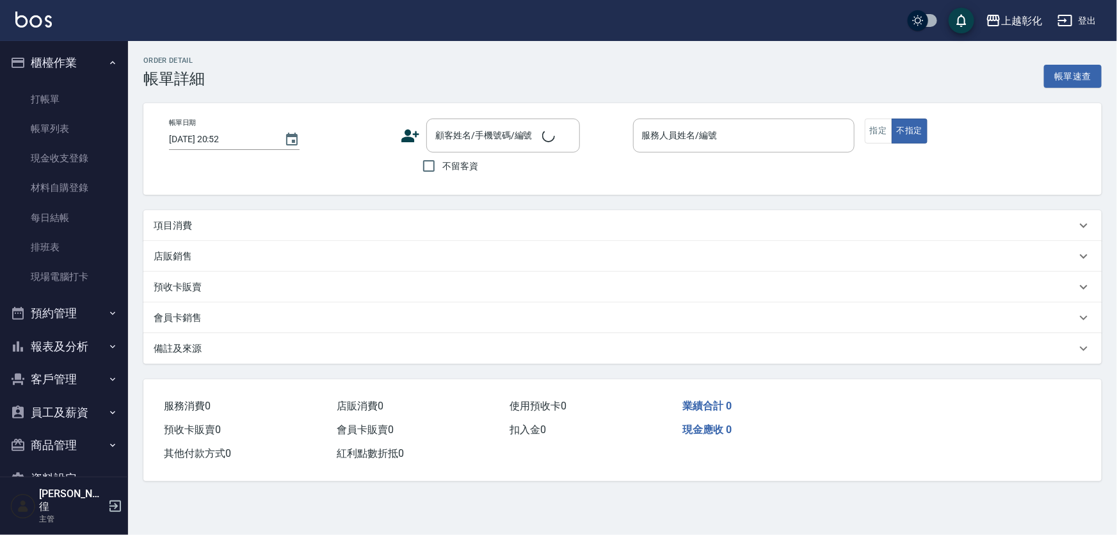
type input "[DATE] 18:36"
type input "[PERSON_NAME]-e"
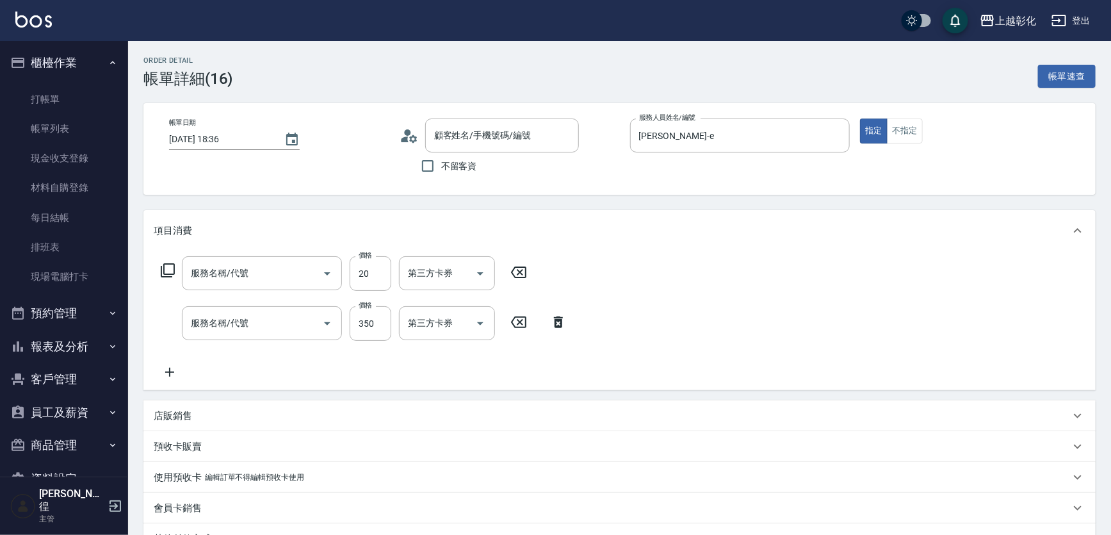
type input "[PERSON_NAME]/0922920410/"
type input "潤絲(1020)"
type input "一般洗剪(269)"
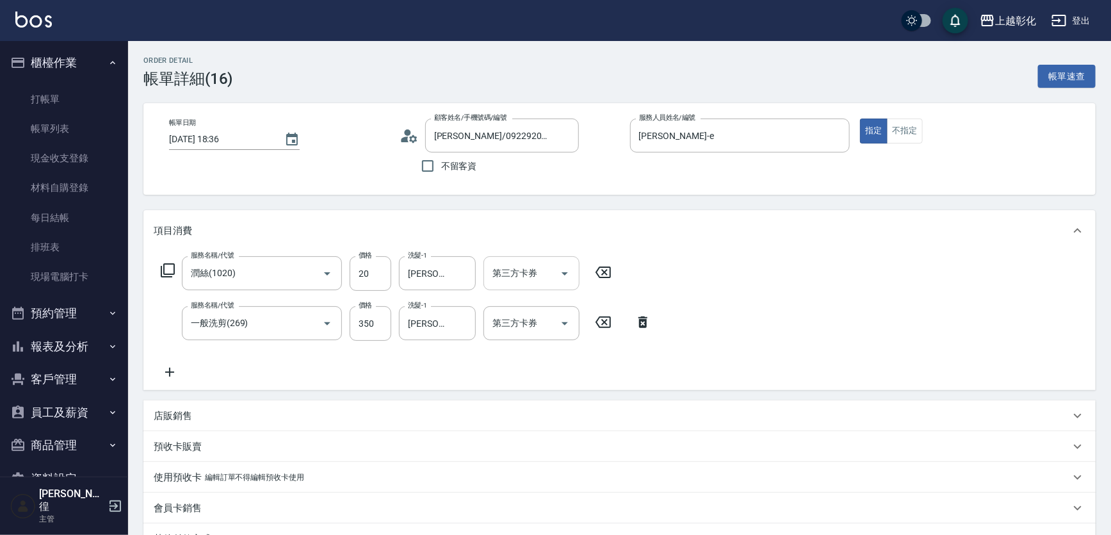
click at [563, 277] on icon "Open" at bounding box center [564, 273] width 15 height 15
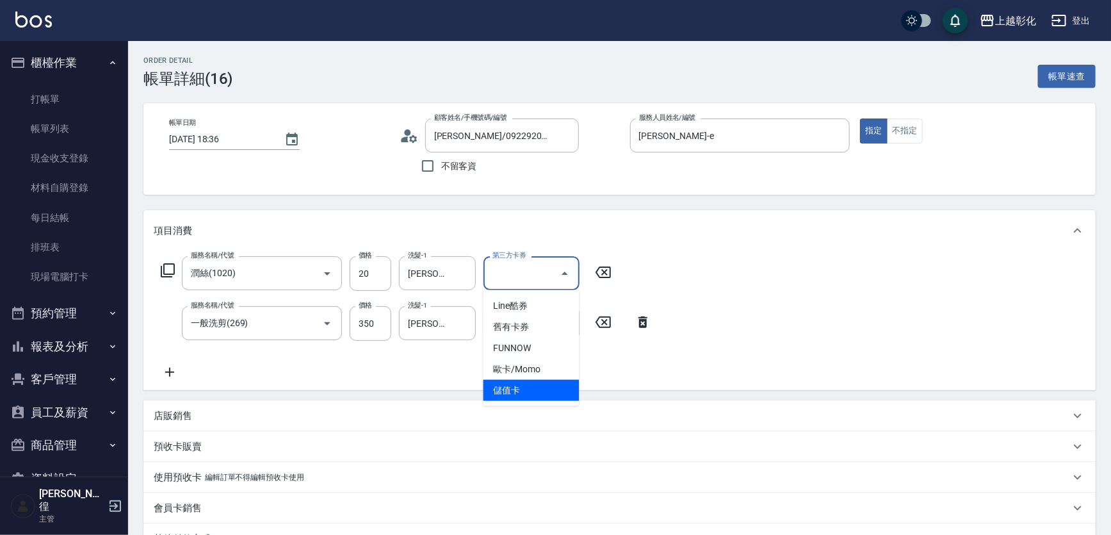
click at [537, 387] on span "儲值卡" at bounding box center [531, 390] width 96 height 21
type input "儲值卡"
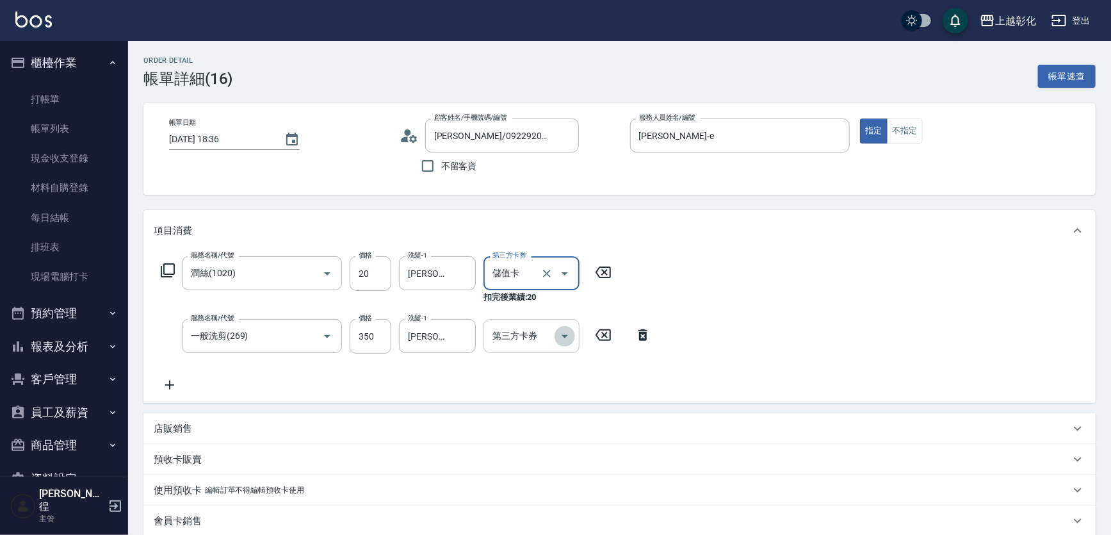
click at [560, 335] on icon "Open" at bounding box center [564, 335] width 15 height 15
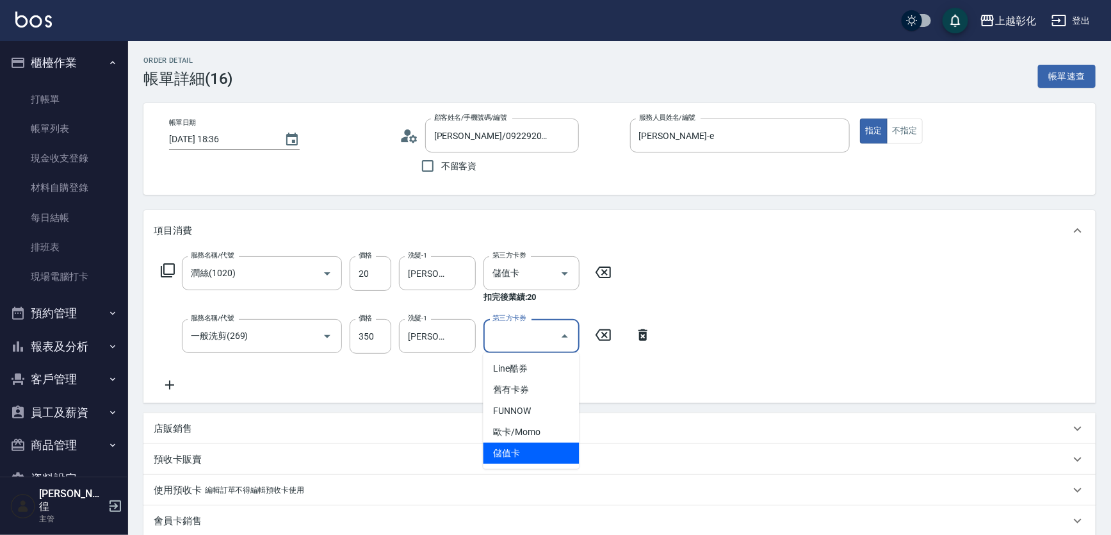
click at [522, 443] on span "儲值卡" at bounding box center [531, 452] width 96 height 21
type input "儲值卡"
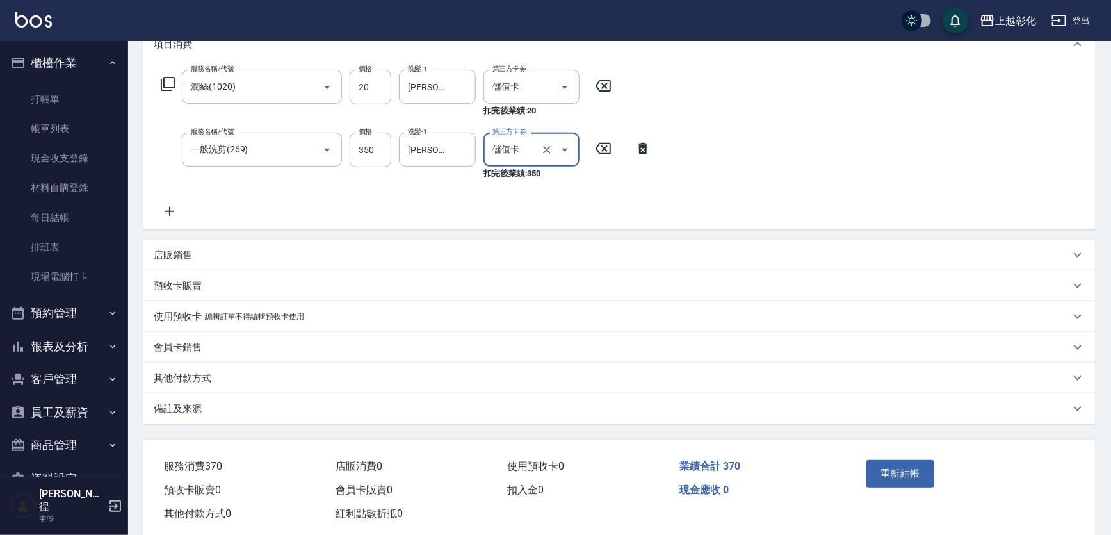
scroll to position [211, 0]
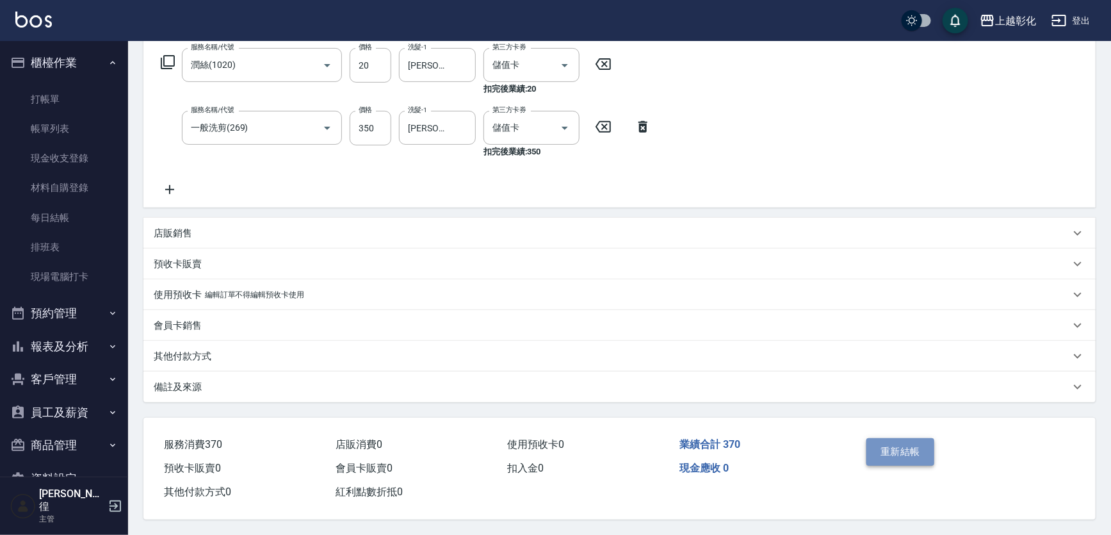
click at [912, 446] on button "重新結帳" at bounding box center [900, 451] width 68 height 27
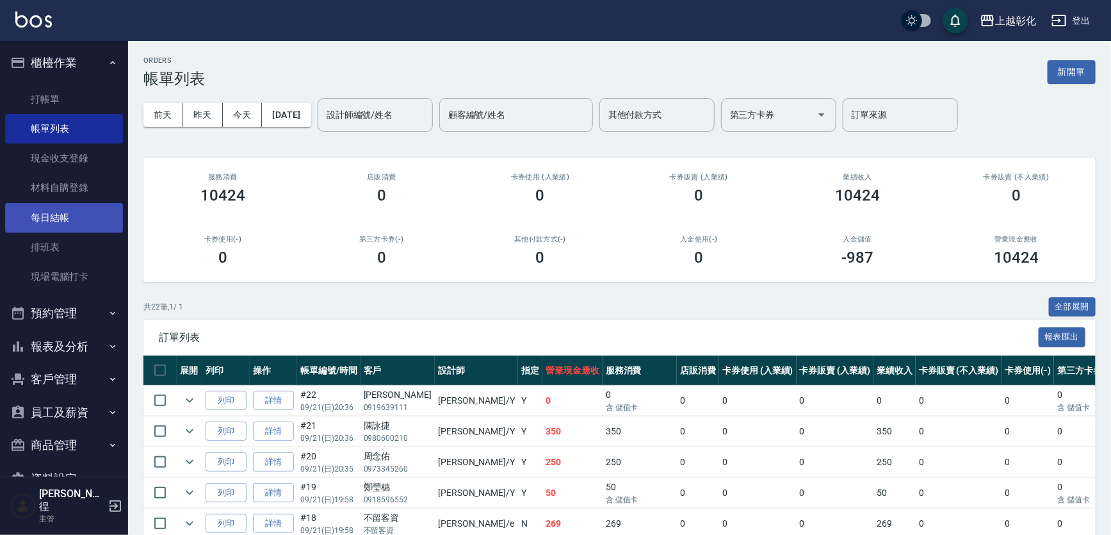
click at [83, 225] on link "每日結帳" at bounding box center [64, 217] width 118 height 29
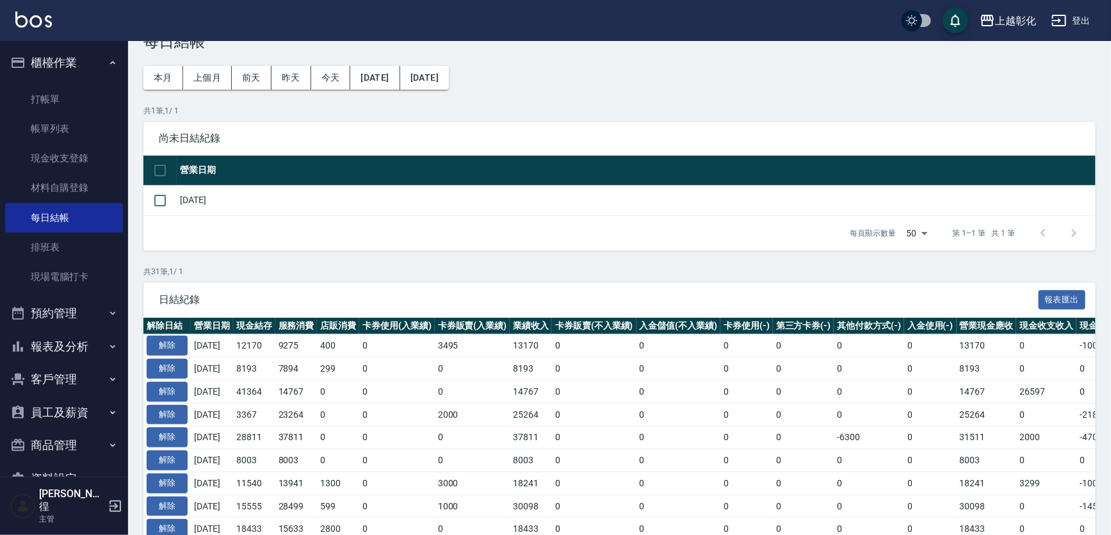
scroll to position [58, 0]
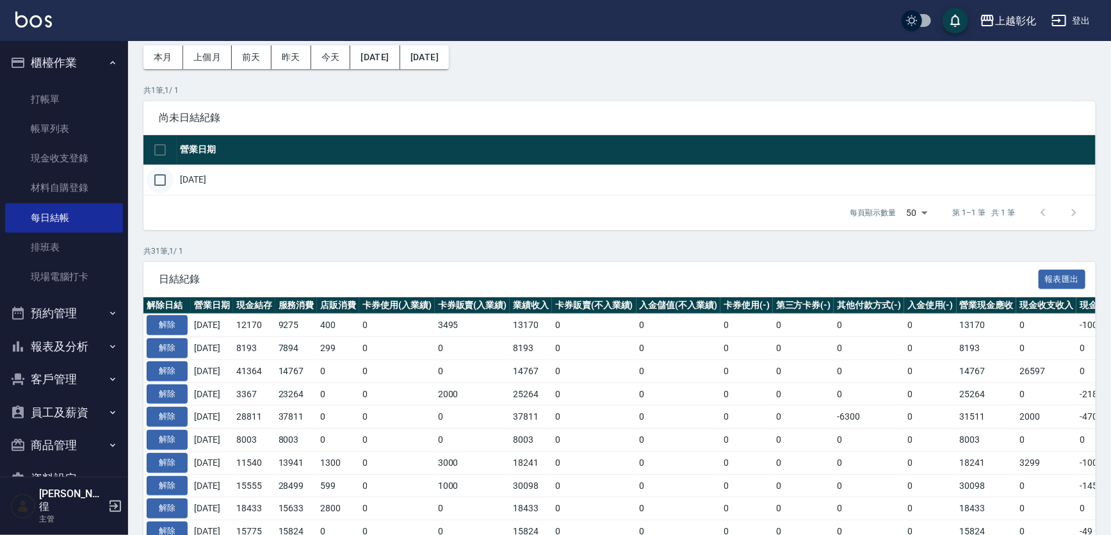
click at [165, 184] on input "checkbox" at bounding box center [160, 179] width 27 height 27
checkbox input "true"
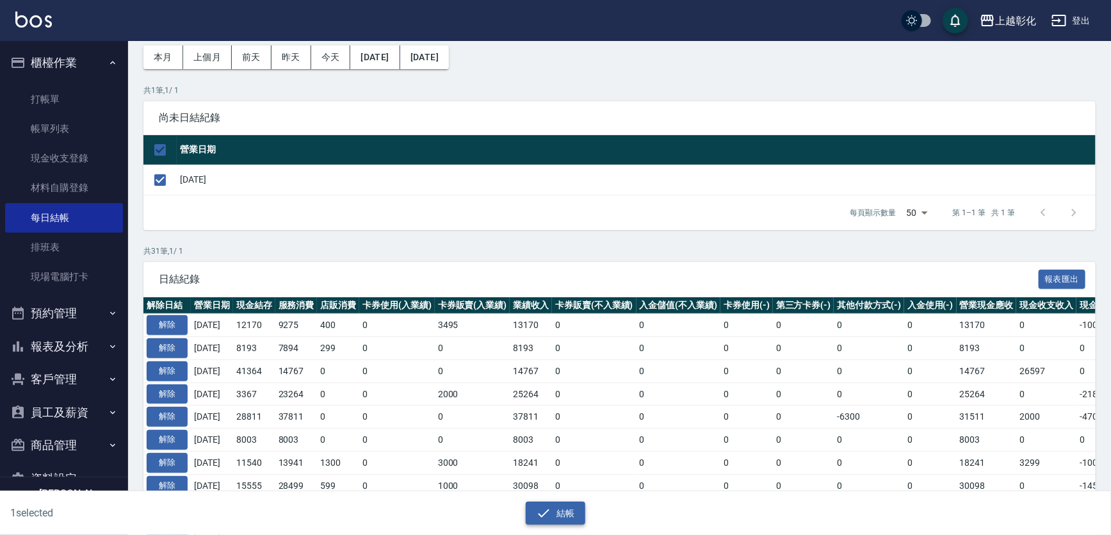
click at [535, 506] on button "結帳" at bounding box center [556, 513] width 60 height 24
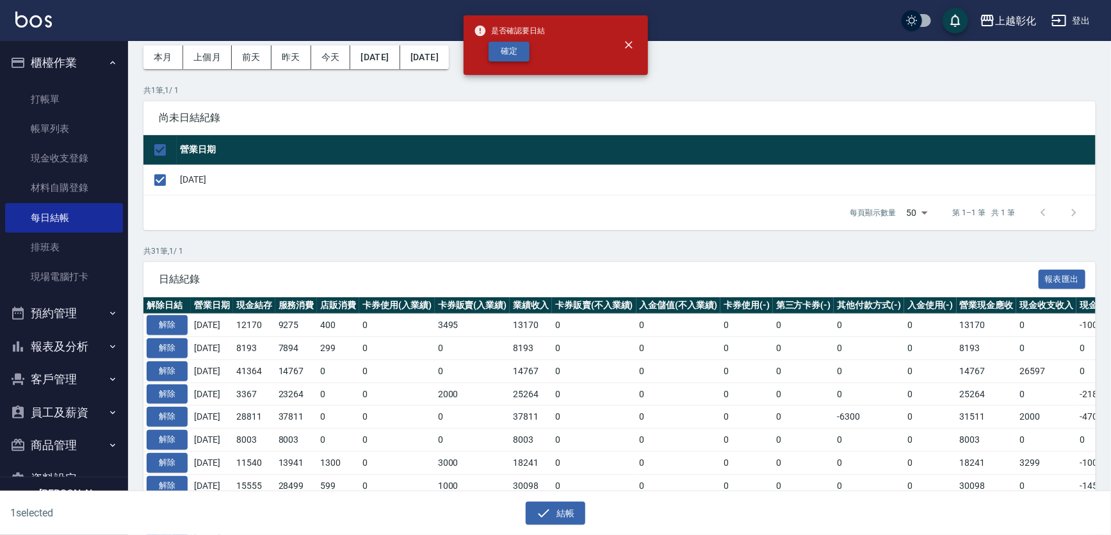
click at [516, 51] on button "確定" at bounding box center [509, 52] width 41 height 20
checkbox input "false"
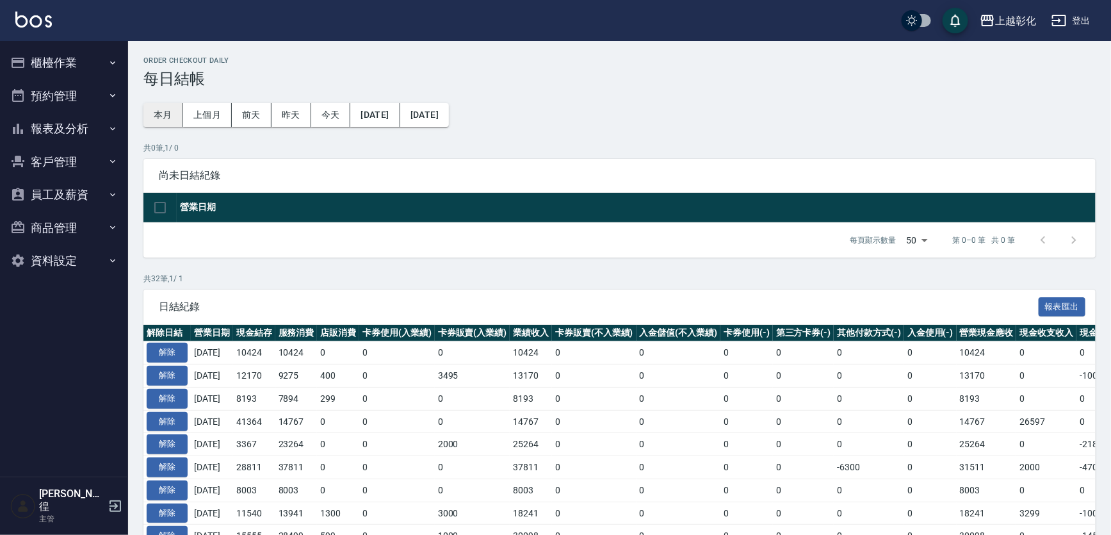
click at [152, 112] on button "本月" at bounding box center [163, 115] width 40 height 24
click at [378, 108] on button "[DATE]" at bounding box center [374, 115] width 49 height 24
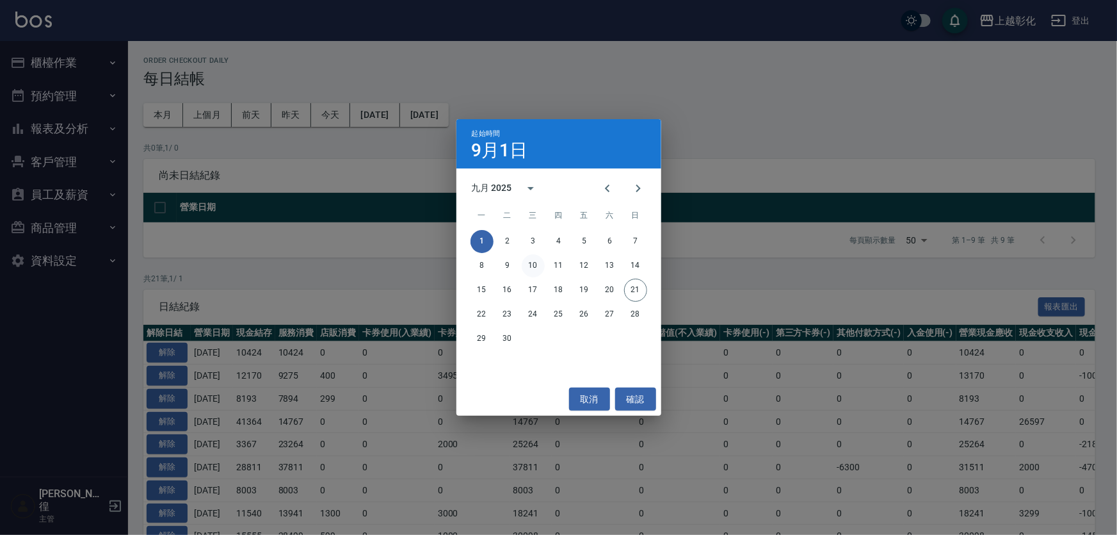
click at [534, 263] on button "10" at bounding box center [533, 265] width 23 height 23
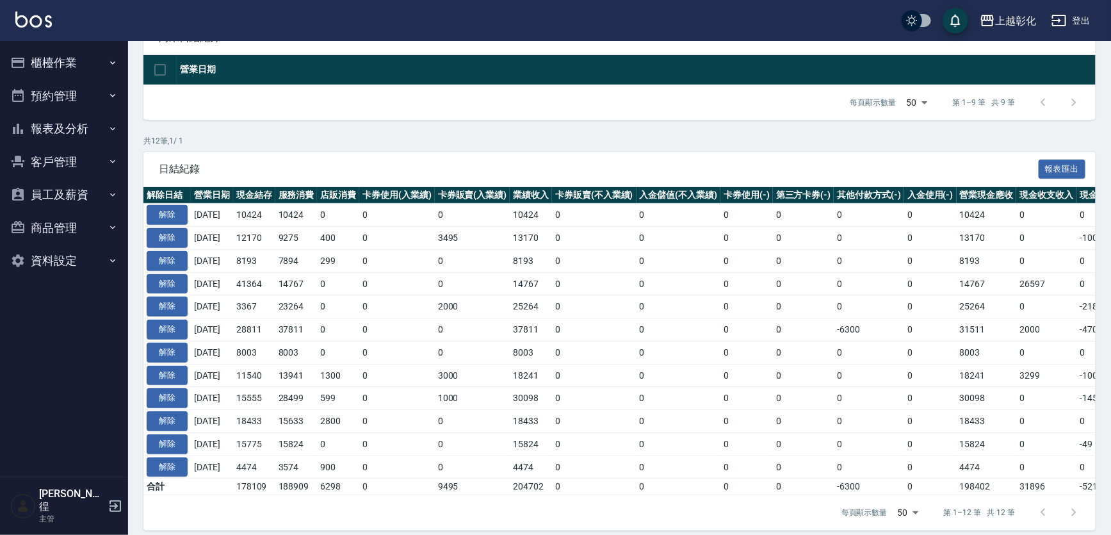
scroll to position [155, 0]
